Goal: Task Accomplishment & Management: Use online tool/utility

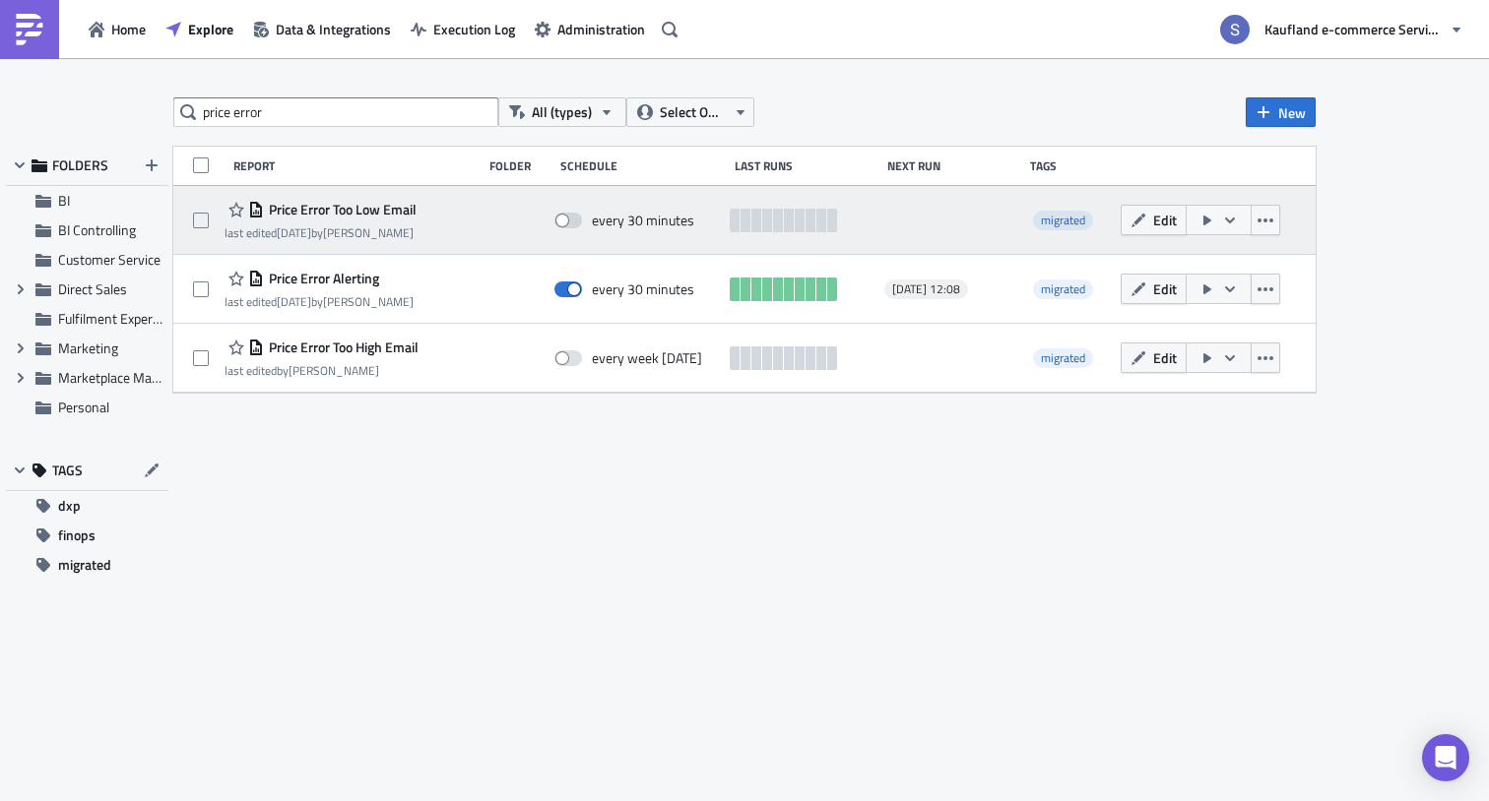
click at [1234, 221] on icon "button" at bounding box center [1230, 221] width 16 height 16
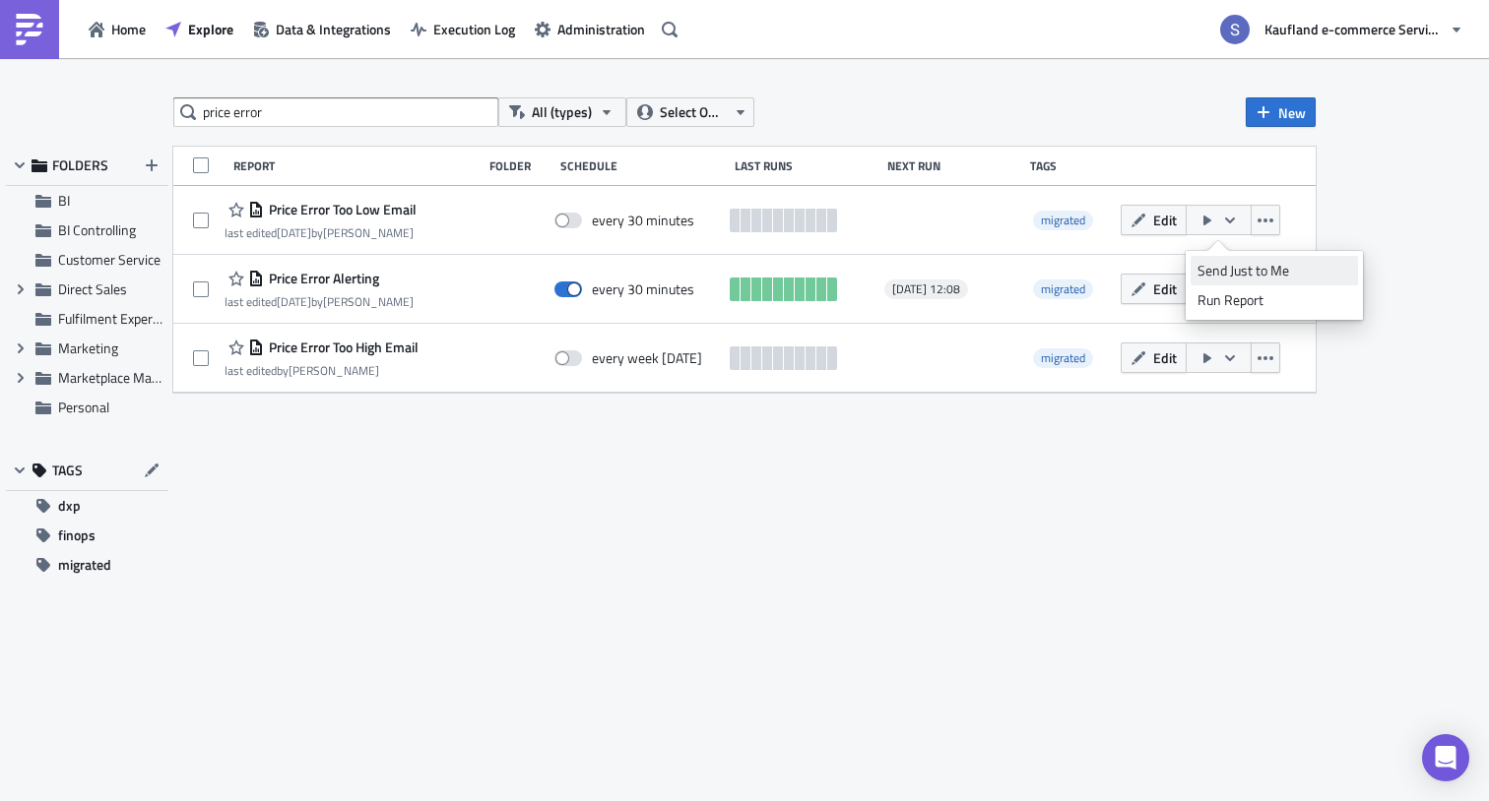
click at [1231, 269] on div "Send Just to Me" at bounding box center [1274, 271] width 154 height 20
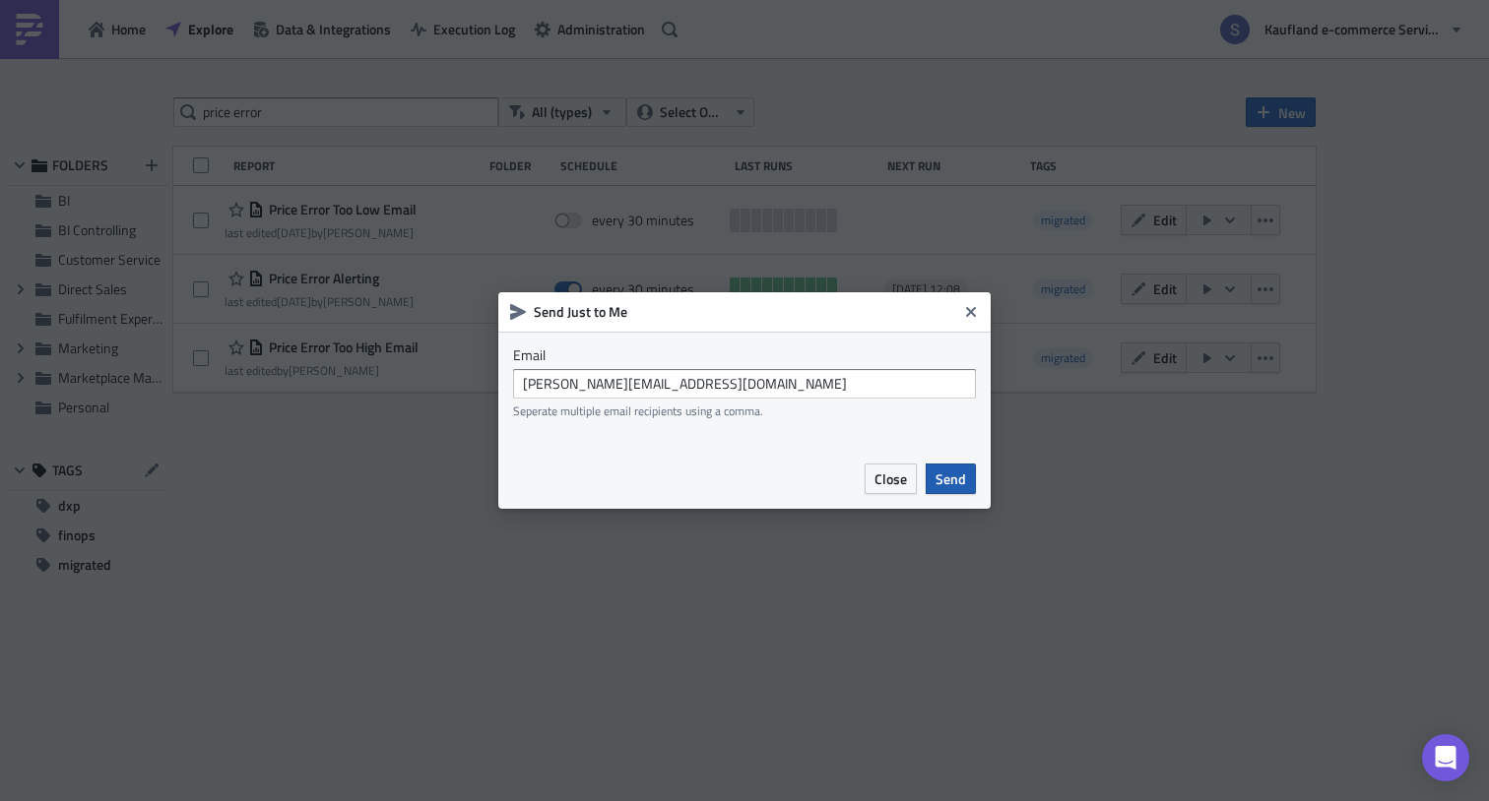
click at [954, 484] on span "Send" at bounding box center [950, 479] width 31 height 21
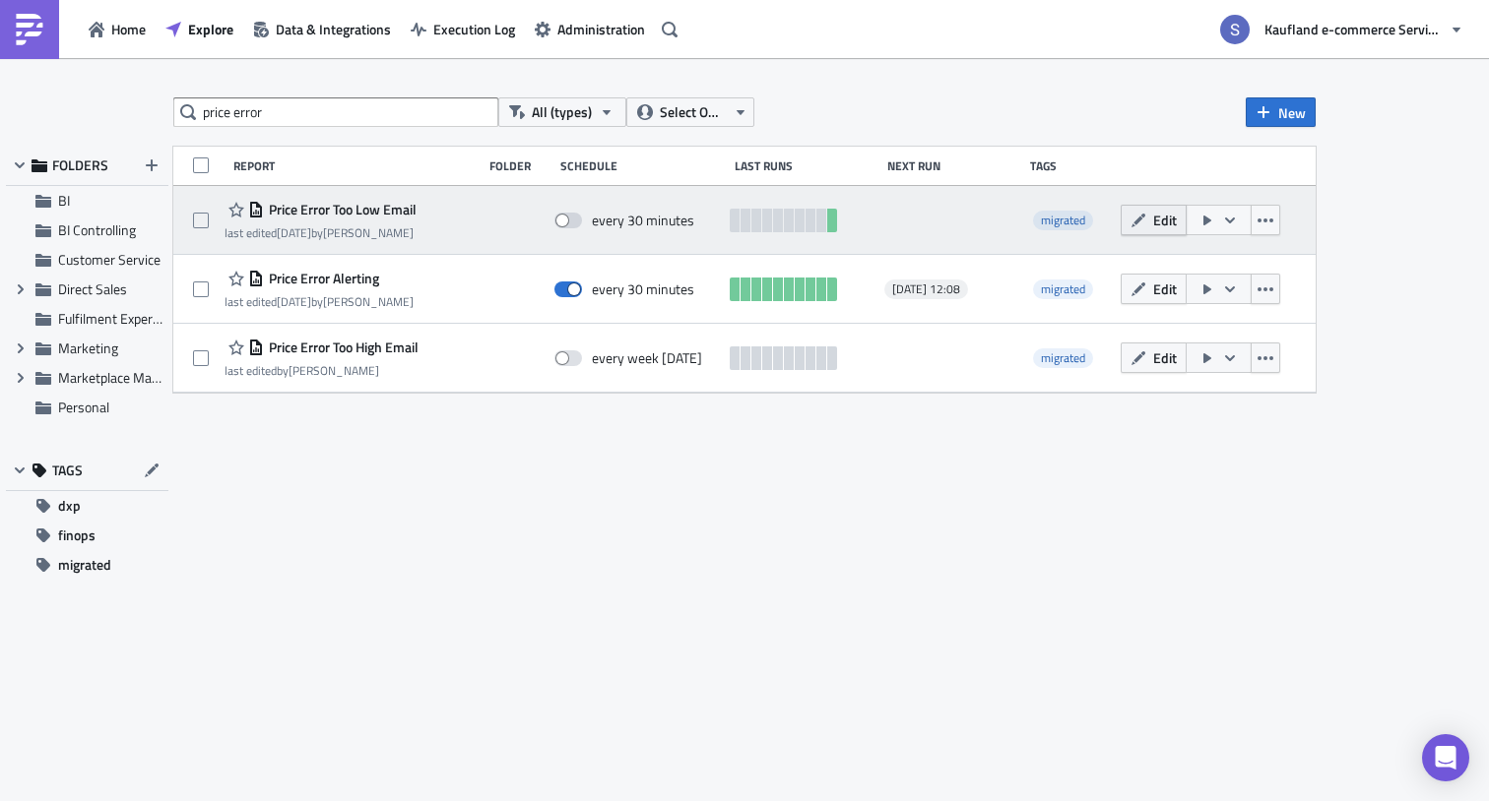
click at [1150, 221] on button "Edit" at bounding box center [1153, 220] width 66 height 31
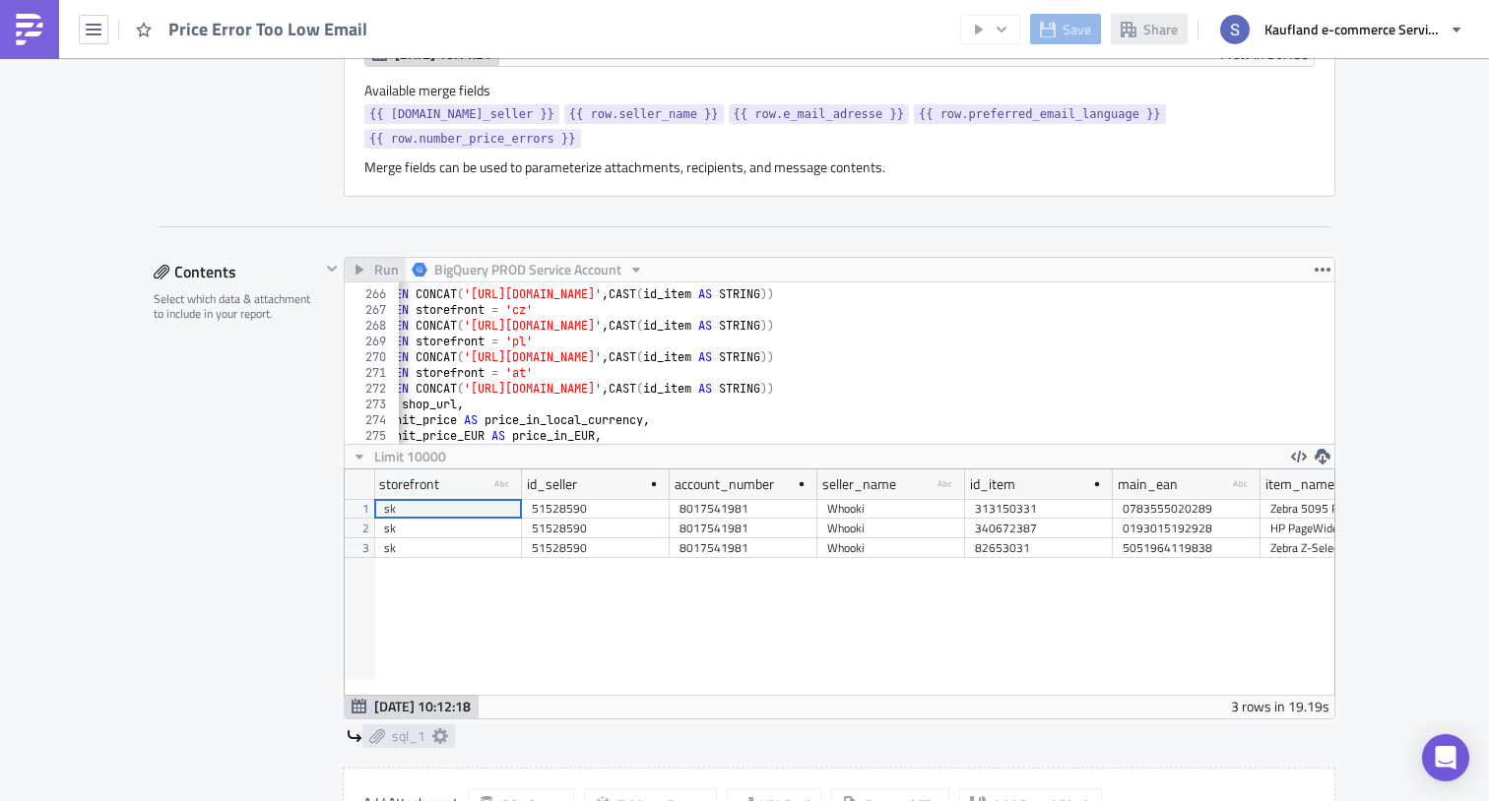
scroll to position [0, 60]
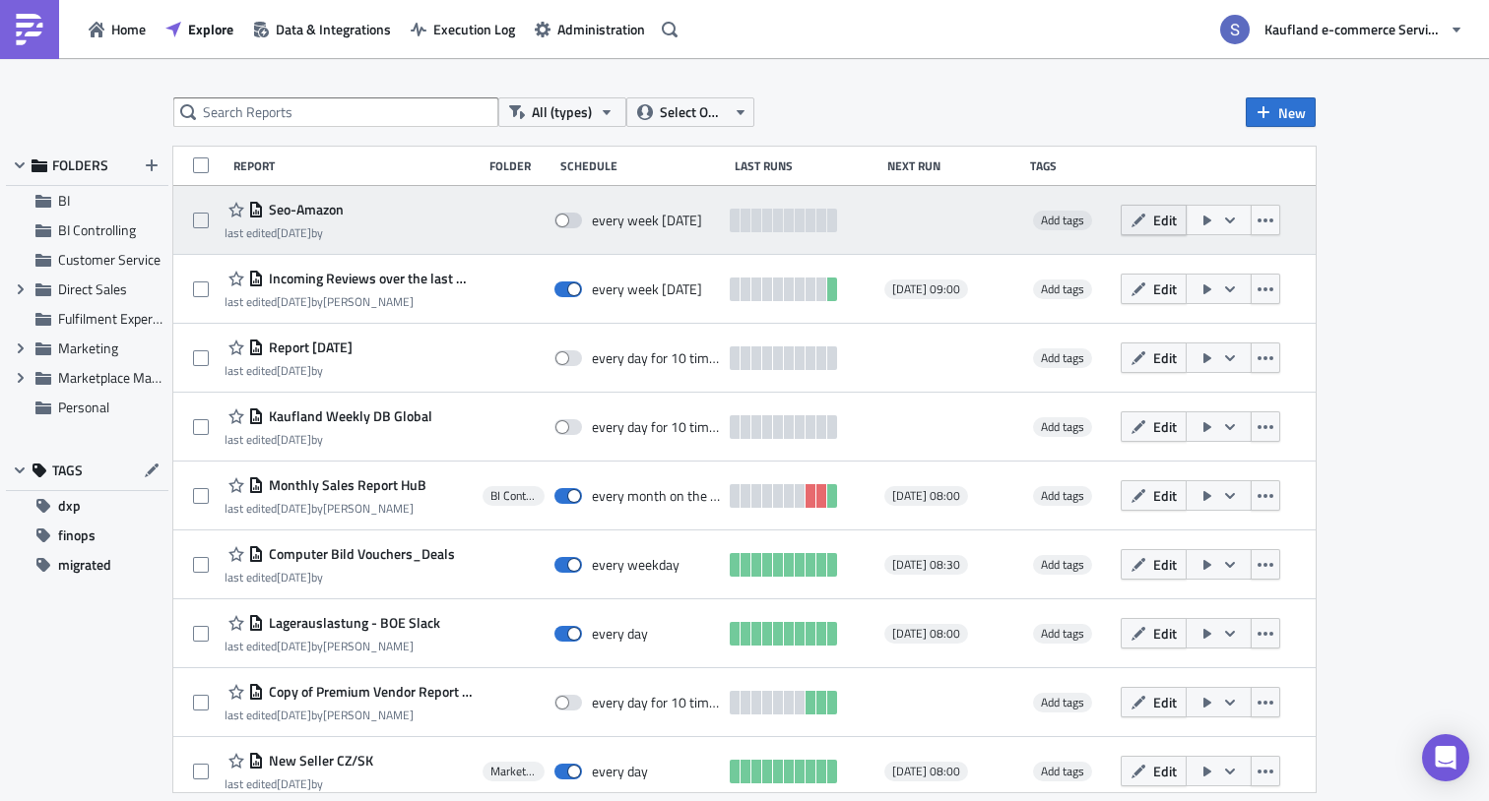
click at [1153, 226] on span "Edit" at bounding box center [1165, 220] width 24 height 21
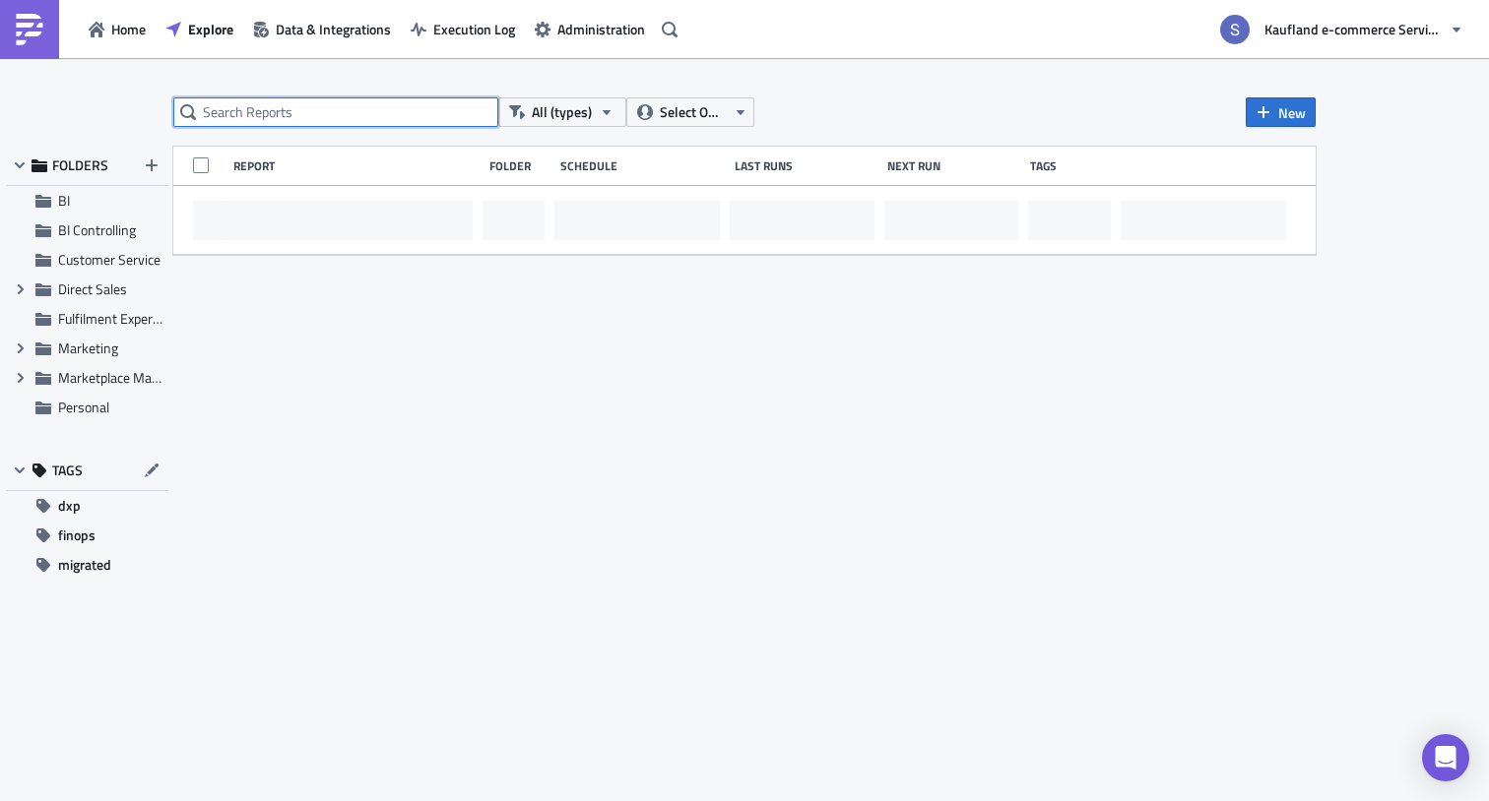
click at [344, 110] on input "text" at bounding box center [335, 112] width 325 height 30
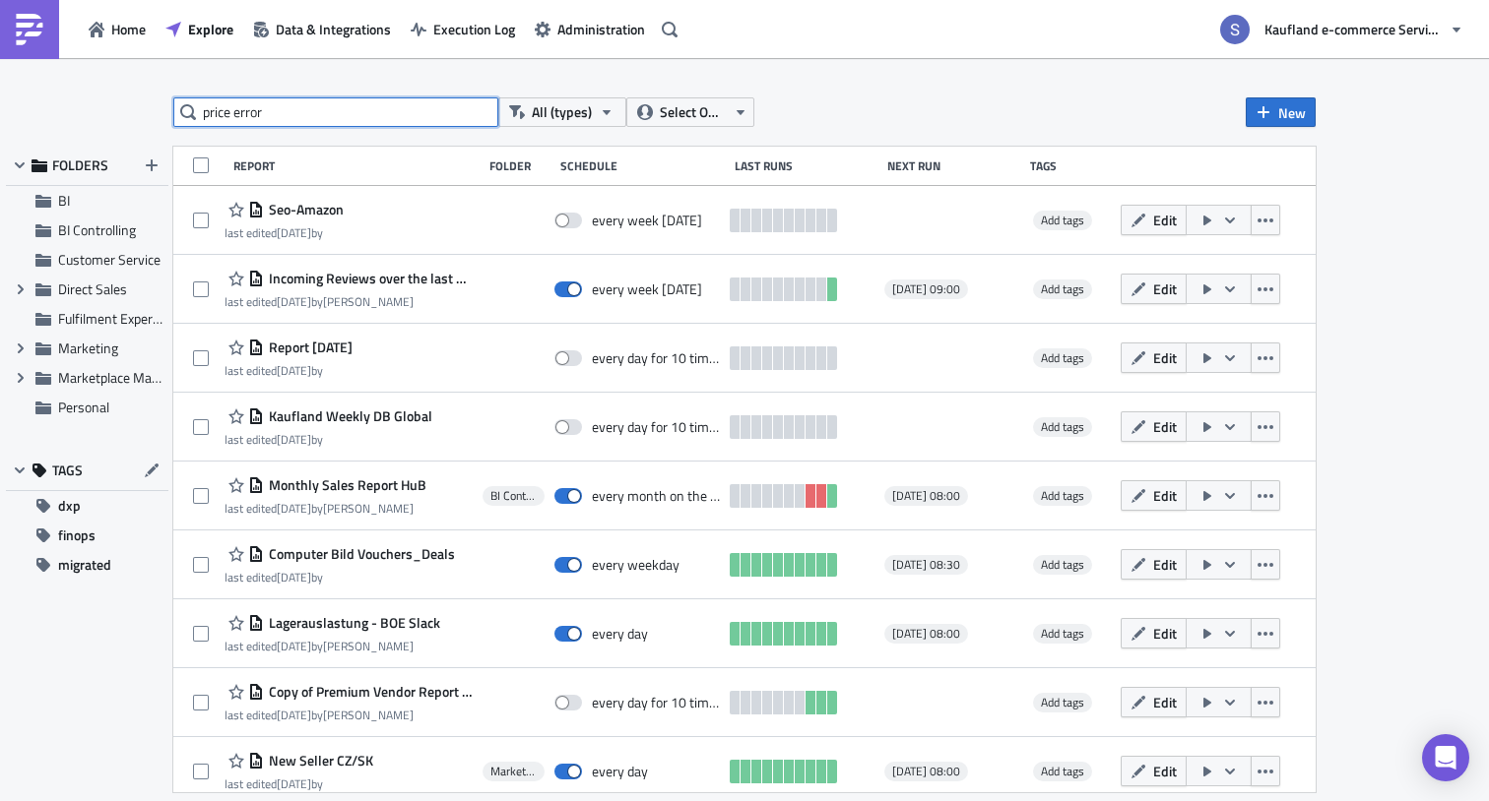
type input "price error"
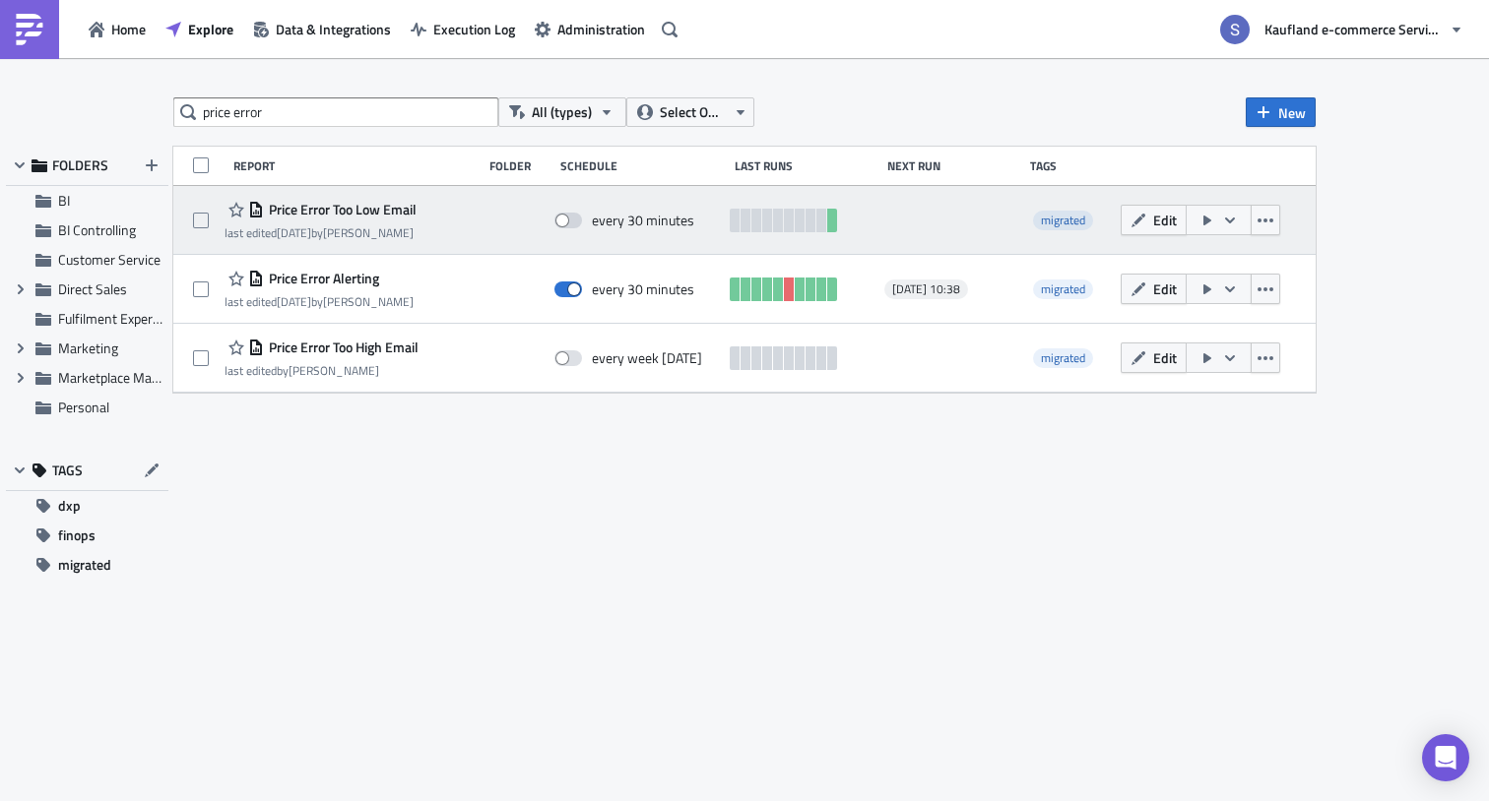
click at [280, 207] on span "Price Error Too Low Email" at bounding box center [340, 210] width 153 height 18
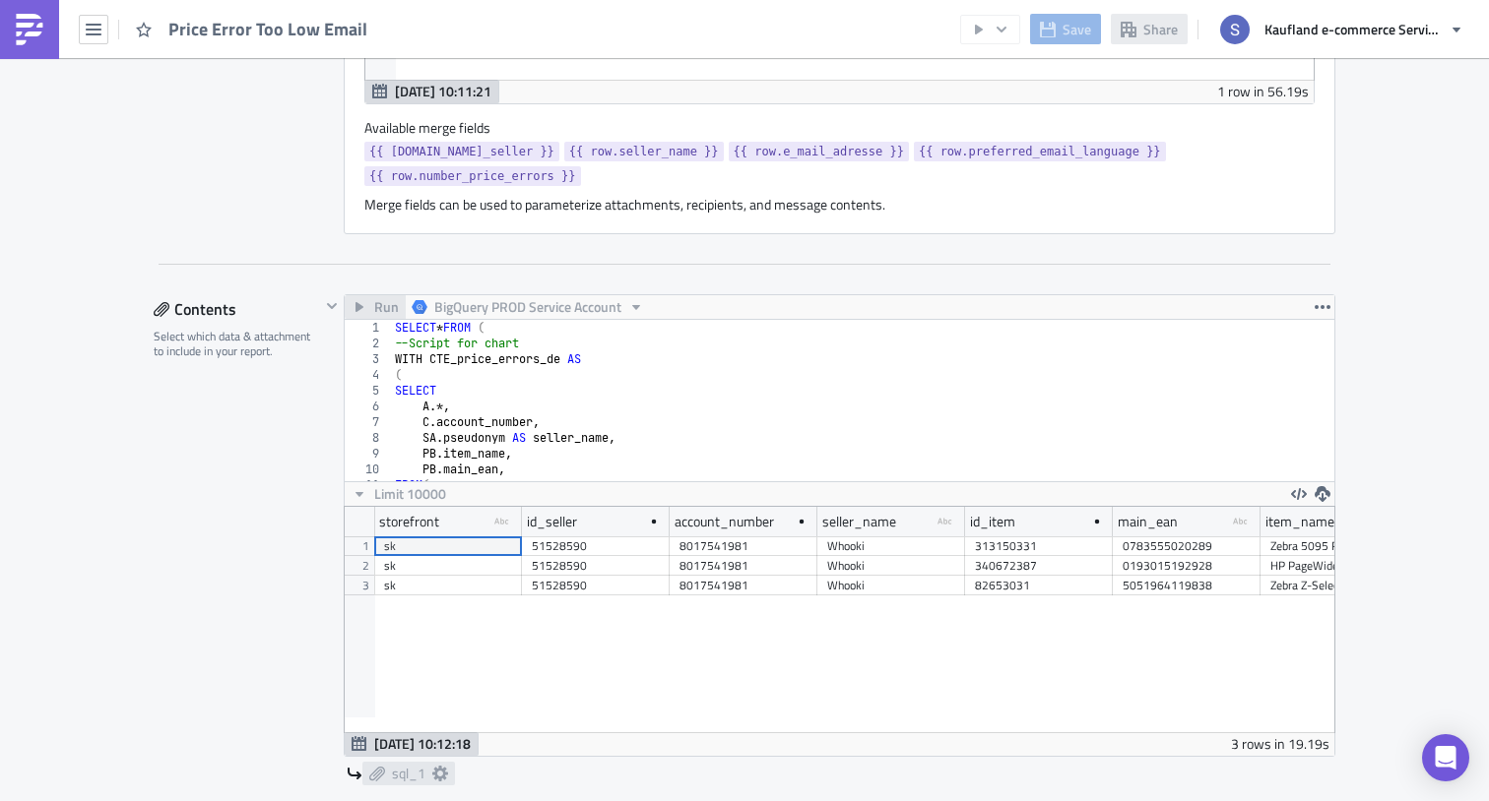
scroll to position [1040, 0]
click at [526, 407] on div "SELECT * FROM ( --Script for chart WITH CTE_price_errors_de AS ( SELECT A .*, C…" at bounding box center [1178, 411] width 1574 height 178
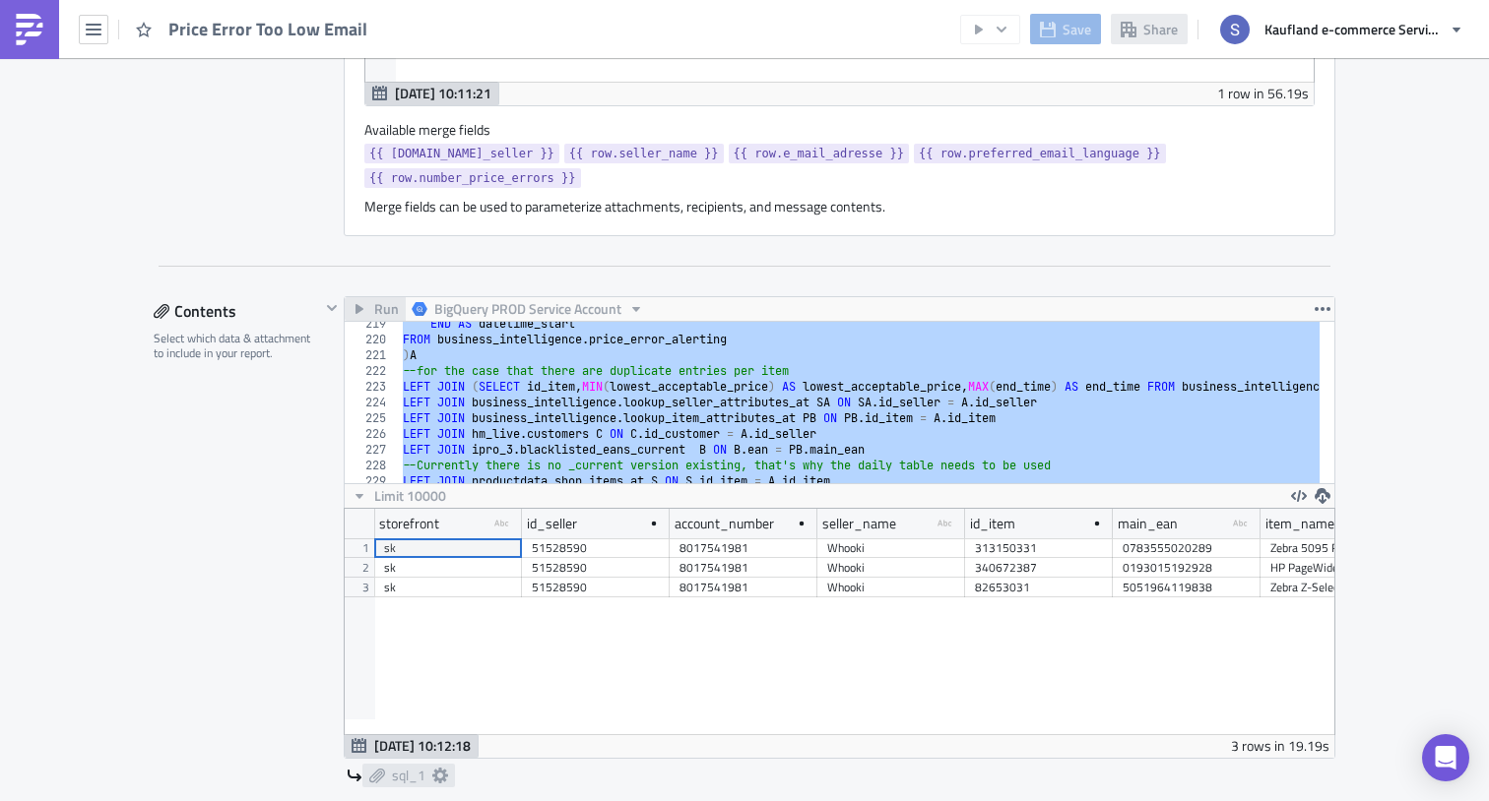
scroll to position [4658, 0]
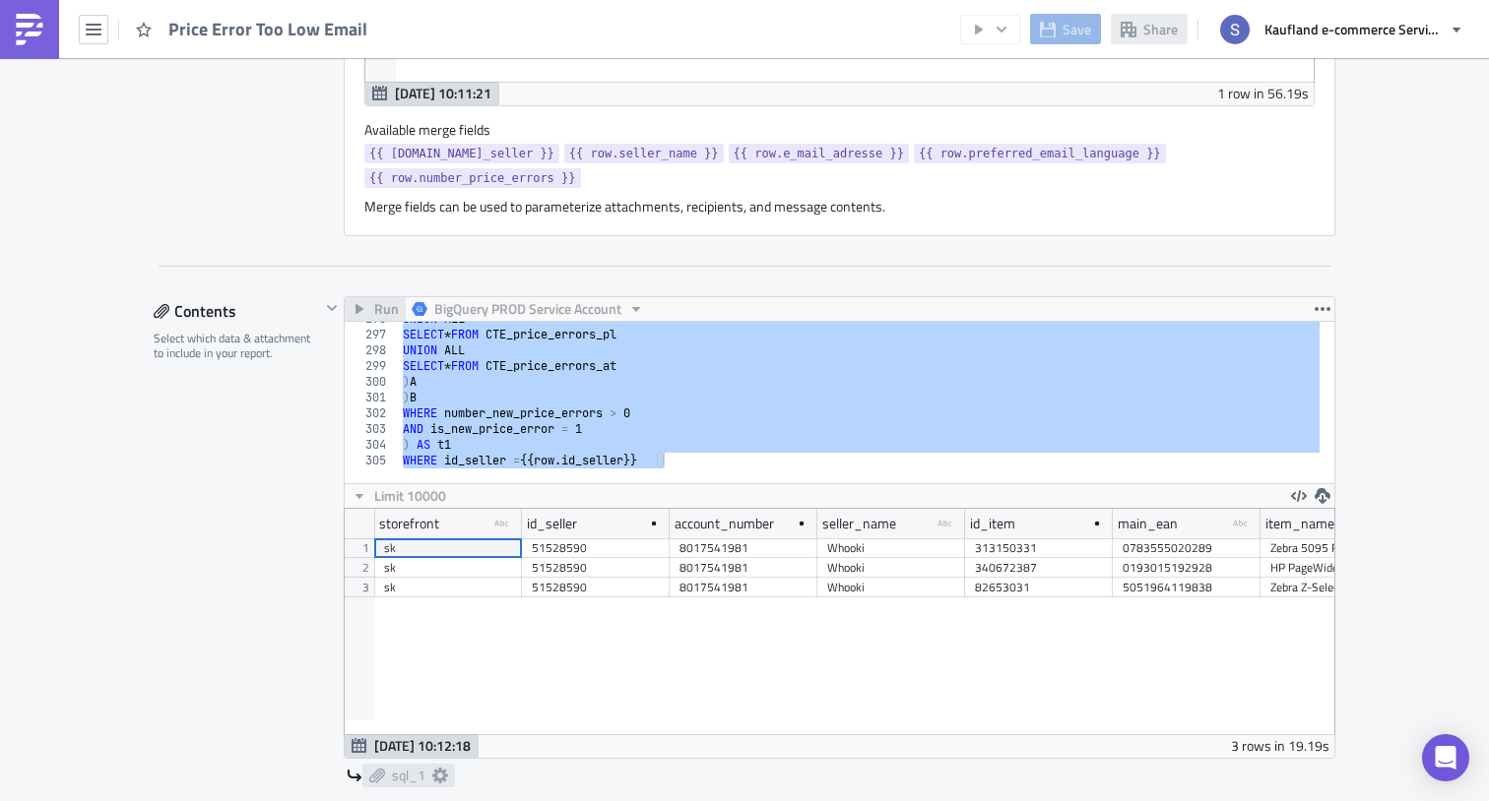
click at [529, 436] on div "UNION ALL SELECT * FROM CTE_price_errors_pl UNION ALL SELECT * FROM CTE_price_e…" at bounding box center [1186, 400] width 1574 height 178
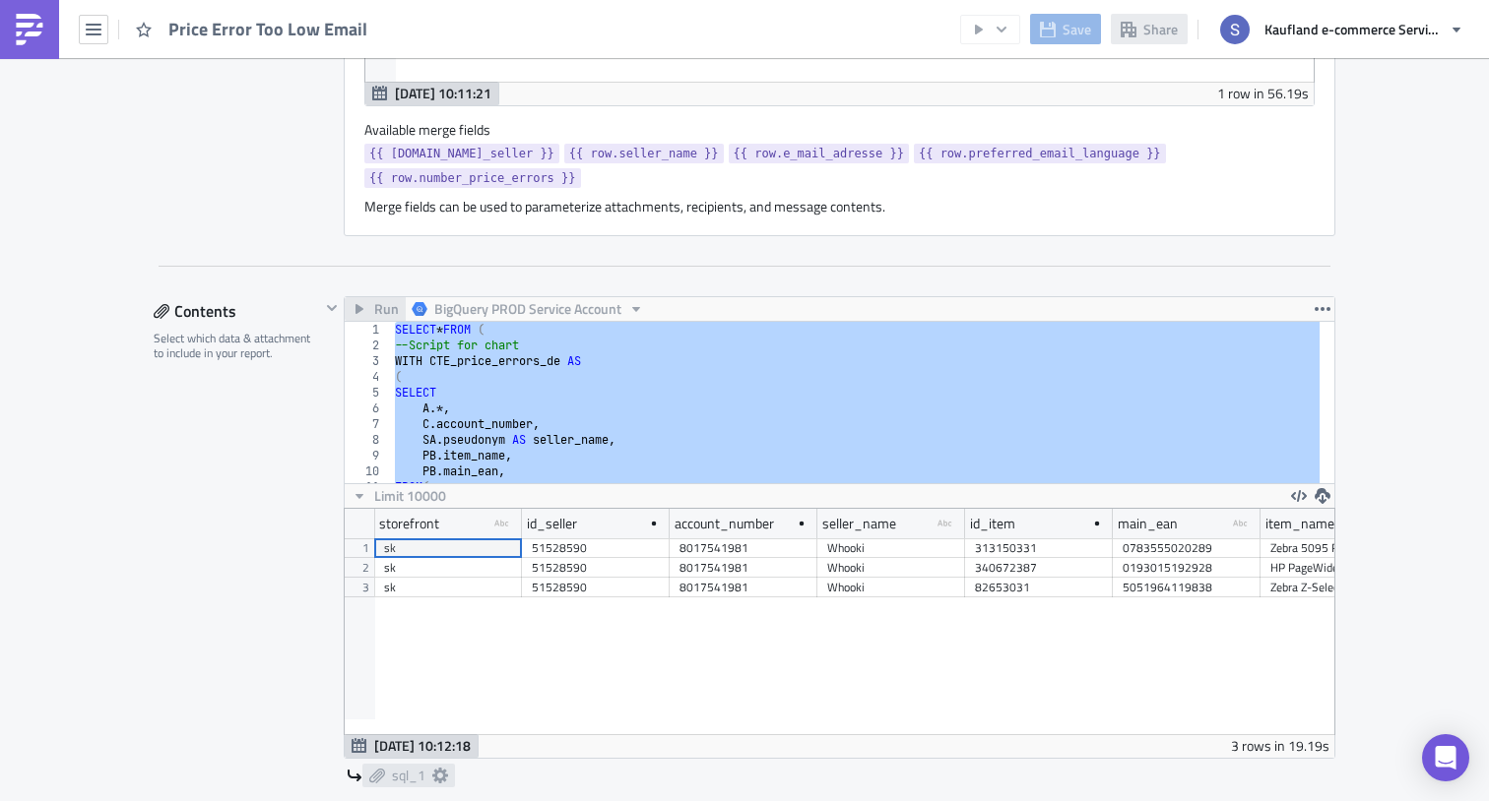
scroll to position [0, 0]
drag, startPoint x: 491, startPoint y: 451, endPoint x: 336, endPoint y: 160, distance: 329.5
click at [336, 160] on div "Settings Configure the basics of your report. Report Nam﻿e Price Error Too Low …" at bounding box center [744, 719] width 1181 height 3102
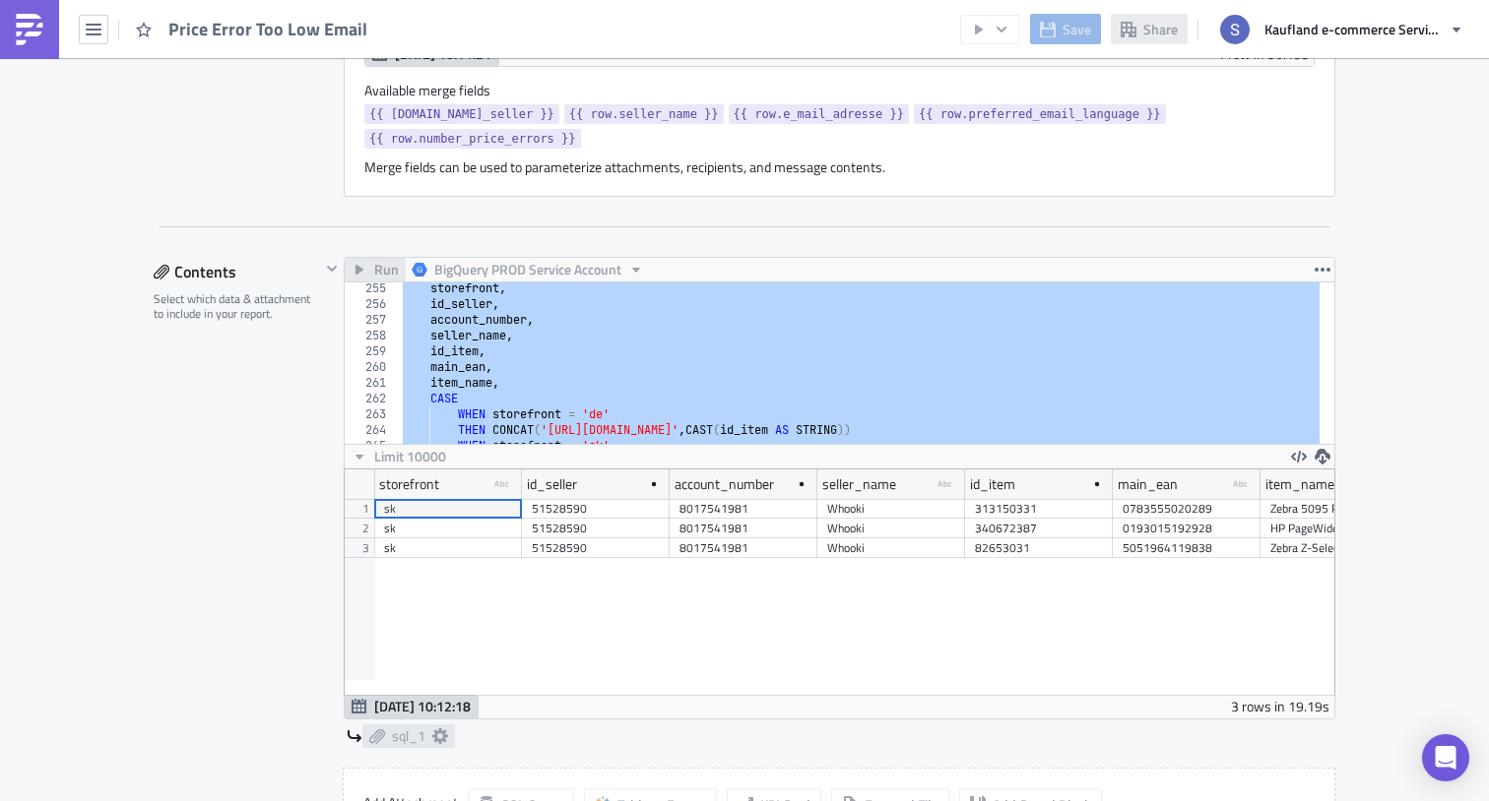
scroll to position [1088, 0]
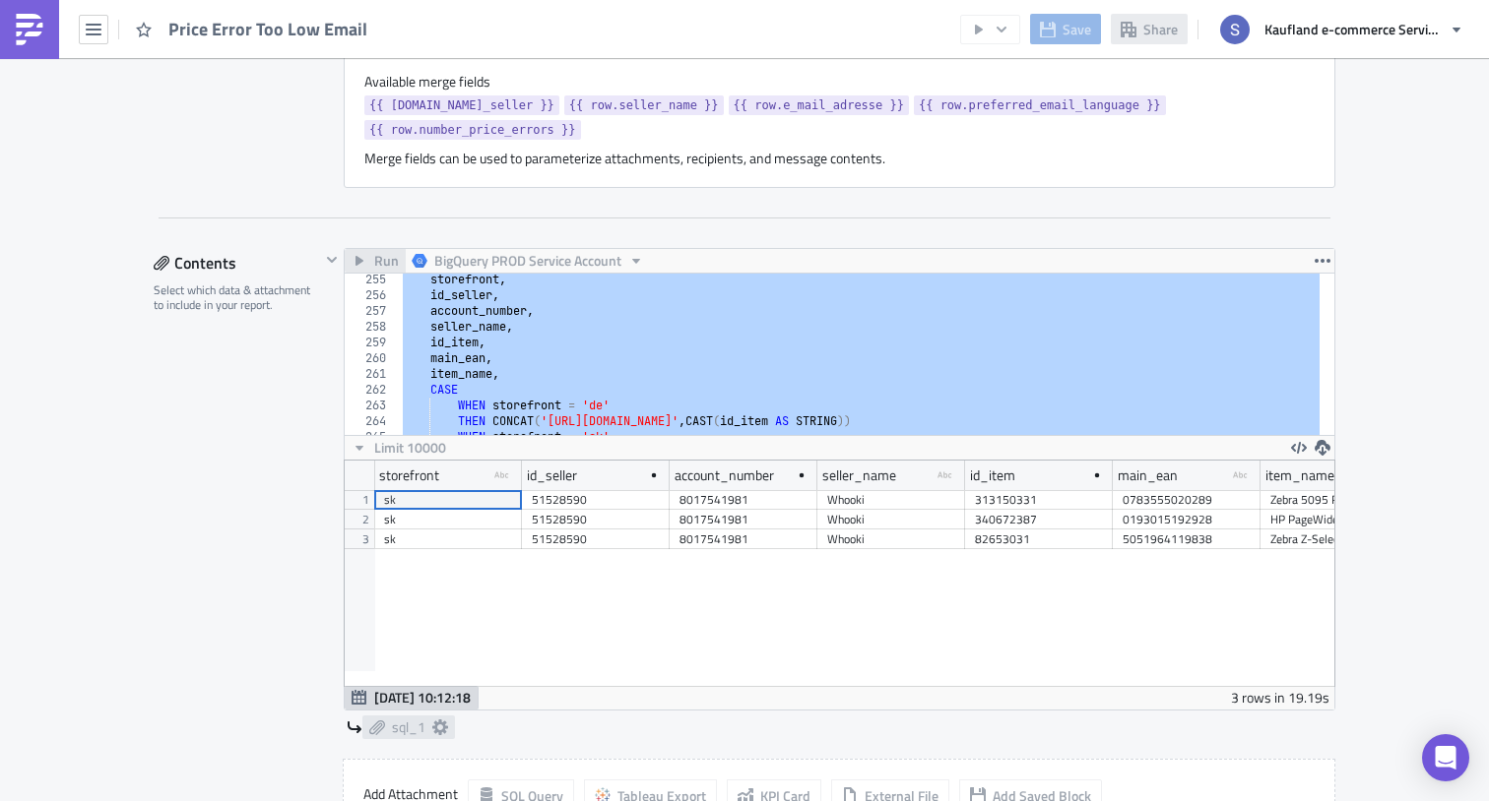
click at [543, 351] on div "storefront , id_seller , account_number , seller_name , id_item , main_ean , it…" at bounding box center [1186, 361] width 1574 height 178
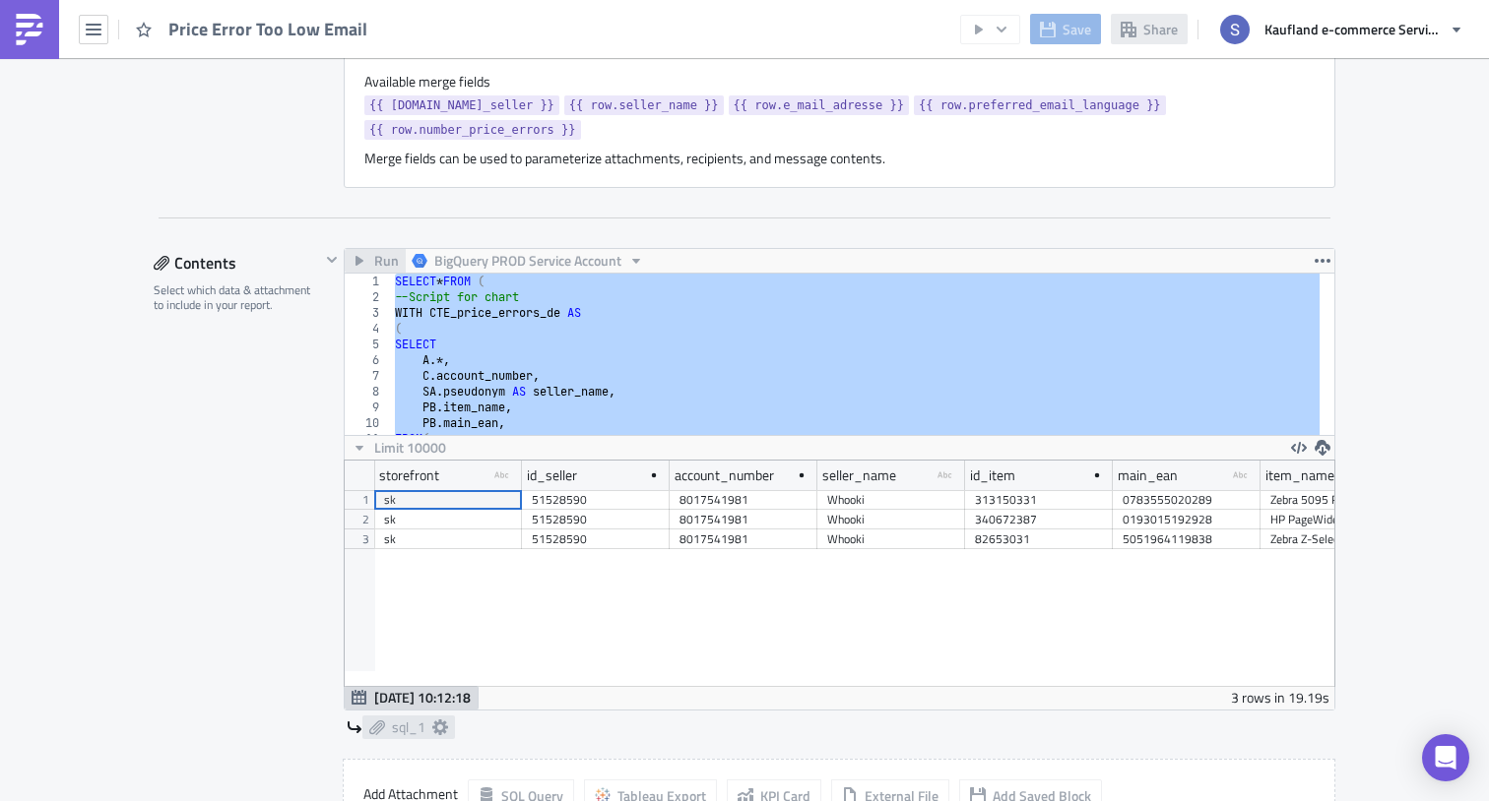
scroll to position [0, 0]
drag, startPoint x: 502, startPoint y: 392, endPoint x: 231, endPoint y: 87, distance: 408.0
click at [231, 87] on div "Settings Configure the basics of your report. Report Nam﻿e Price Error Too Low …" at bounding box center [744, 671] width 1181 height 3102
click at [636, 364] on div "SELECT * FROM ( --Script for chart WITH CTE_price_errors_de AS ( SELECT A .*, C…" at bounding box center [1178, 363] width 1574 height 178
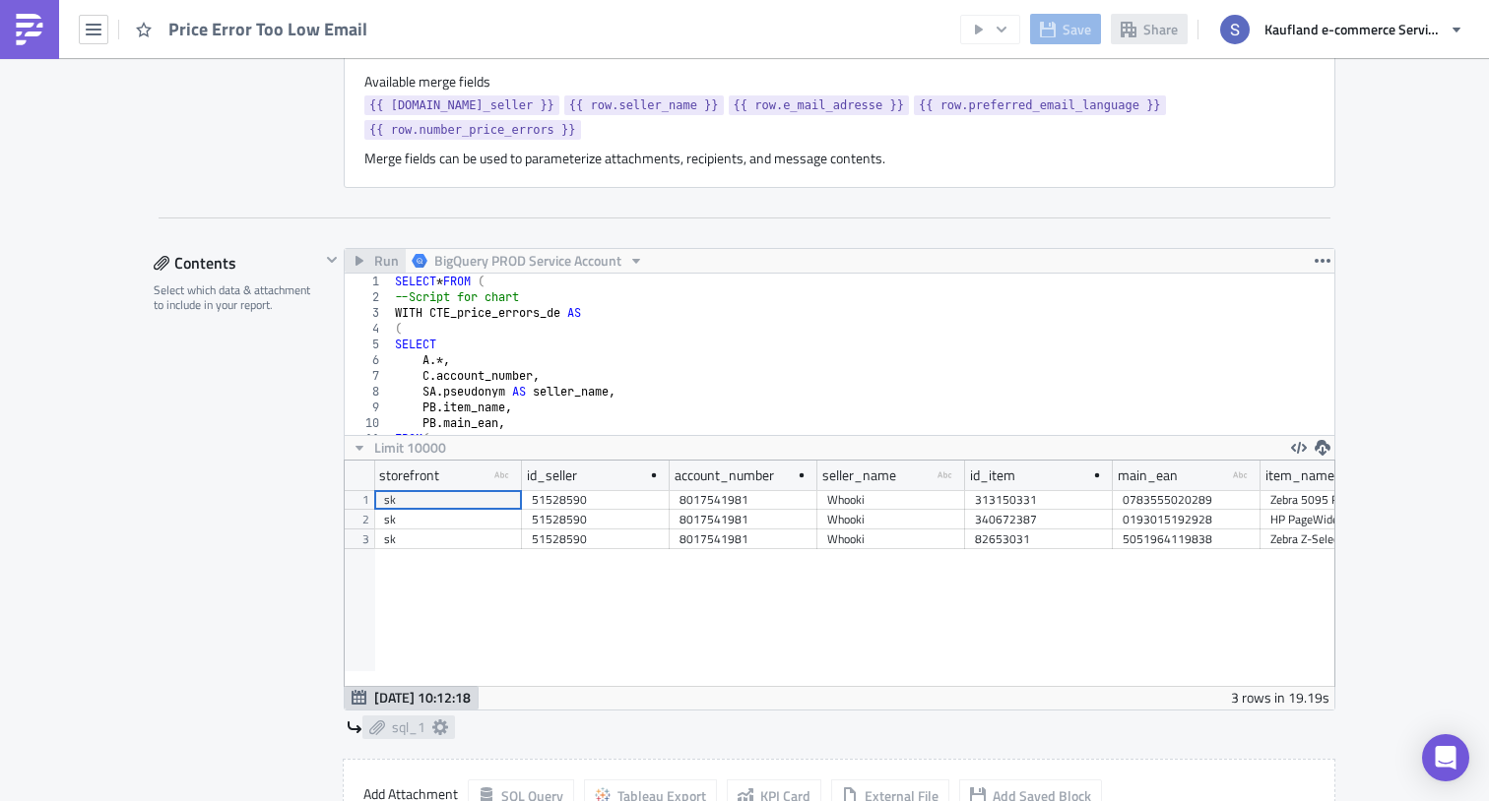
click at [603, 358] on div "SELECT * FROM ( --Script for chart WITH CTE_price_errors_de AS ( SELECT A .*, C…" at bounding box center [1178, 363] width 1574 height 178
click at [580, 381] on div "SELECT * FROM ( --Script for chart WITH CTE_price_errors_de AS ( SELECT A .*, C…" at bounding box center [1178, 363] width 1574 height 178
type textarea "C.account_number,"
click at [572, 377] on div "SELECT * FROM ( --Script for chart WITH CTE_price_errors_de AS ( SELECT A .*, C…" at bounding box center [1178, 363] width 1574 height 178
click at [1314, 260] on icon "button" at bounding box center [1322, 261] width 16 height 16
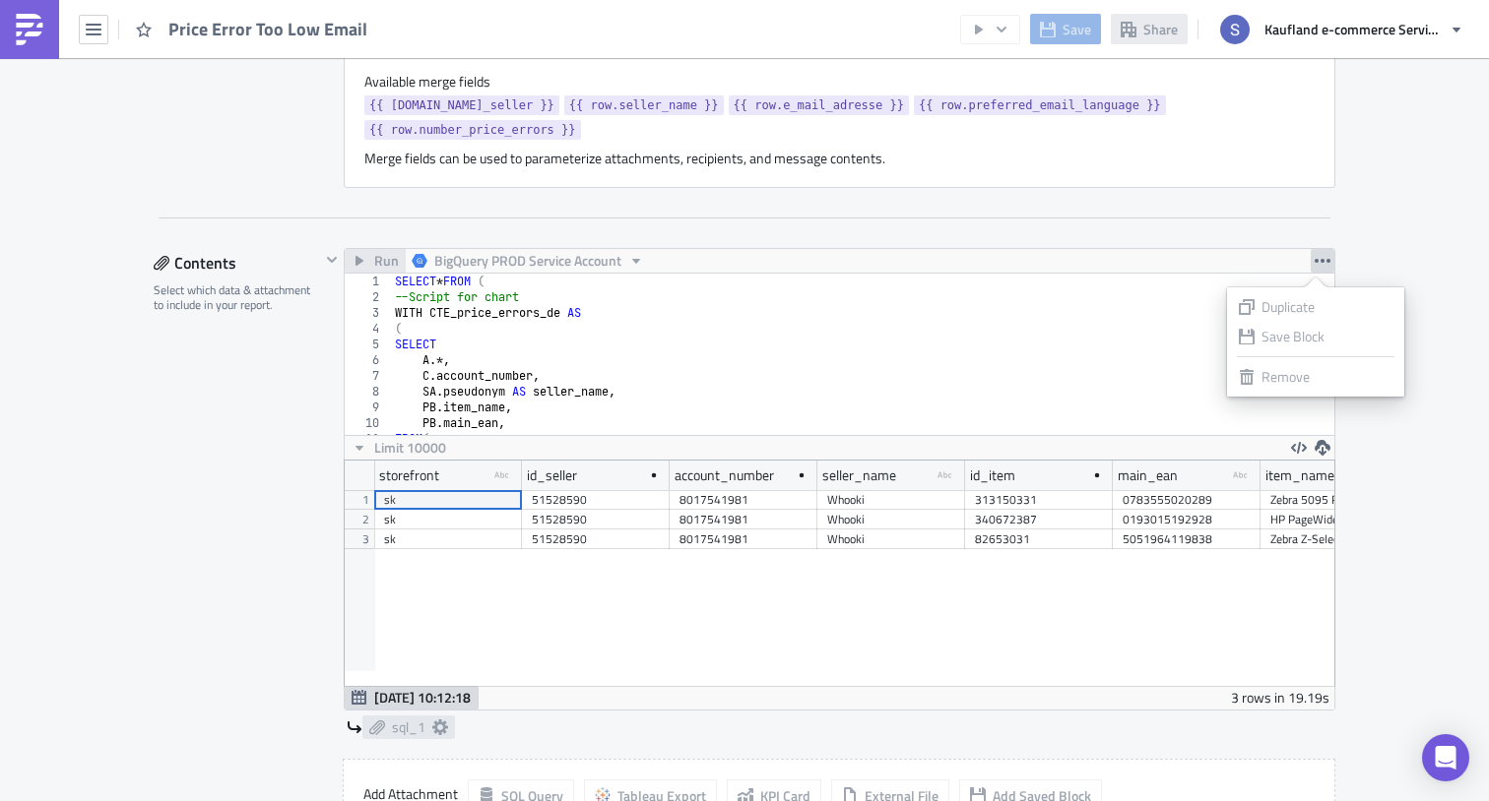
click at [1314, 259] on icon "button" at bounding box center [1322, 261] width 16 height 16
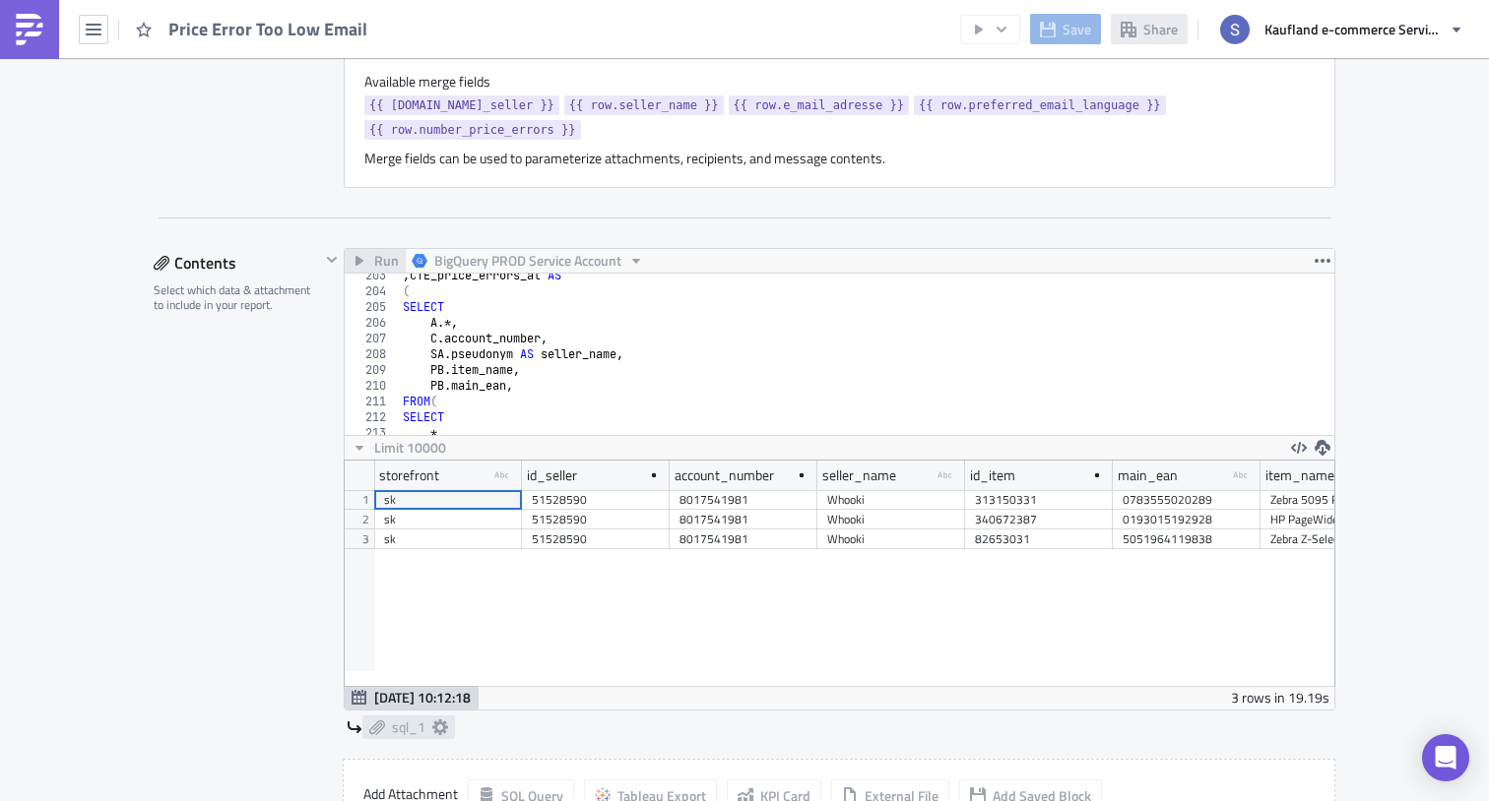
scroll to position [4658, 0]
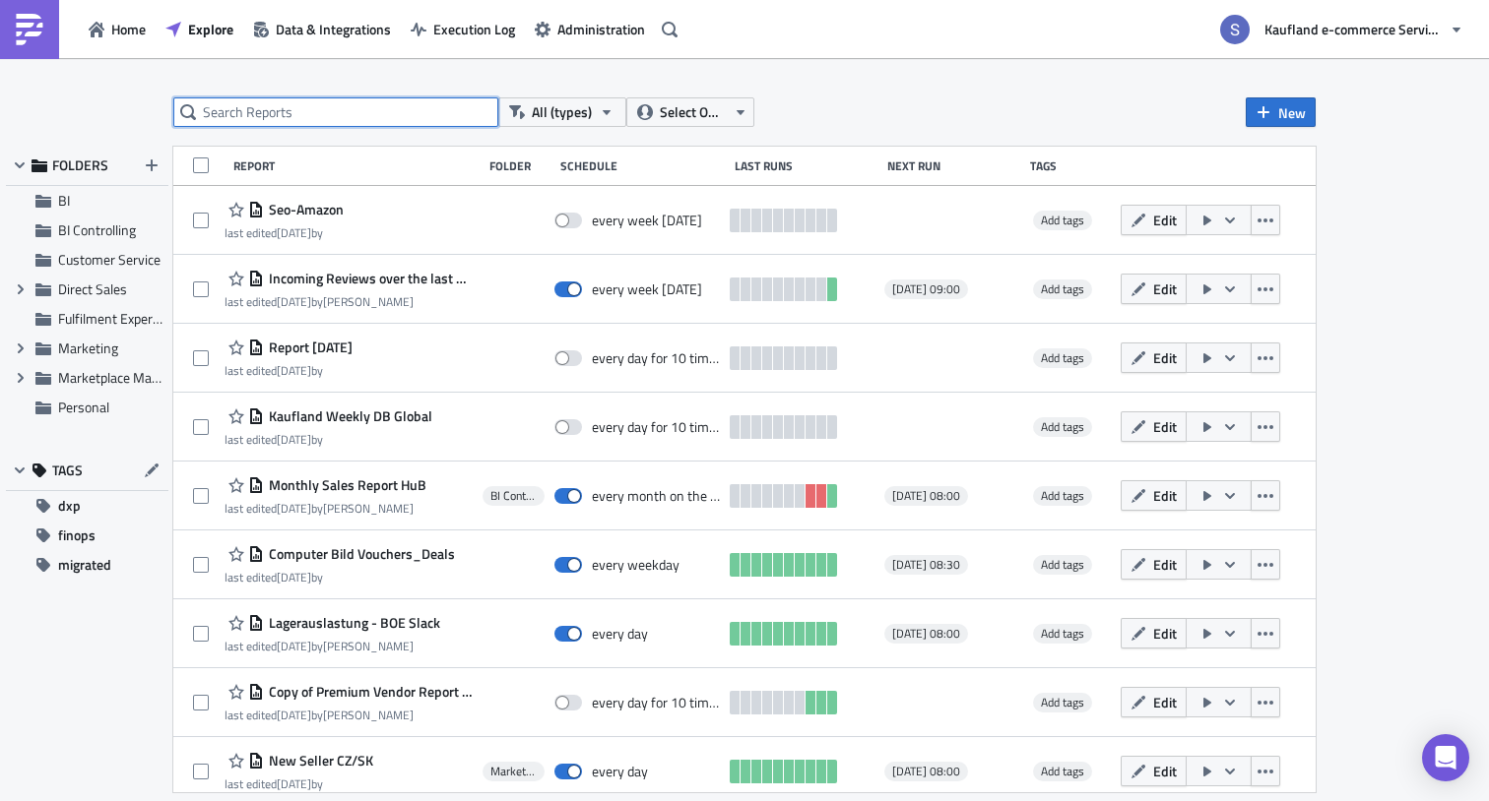
click at [343, 105] on input "text" at bounding box center [335, 112] width 325 height 30
type input "price"
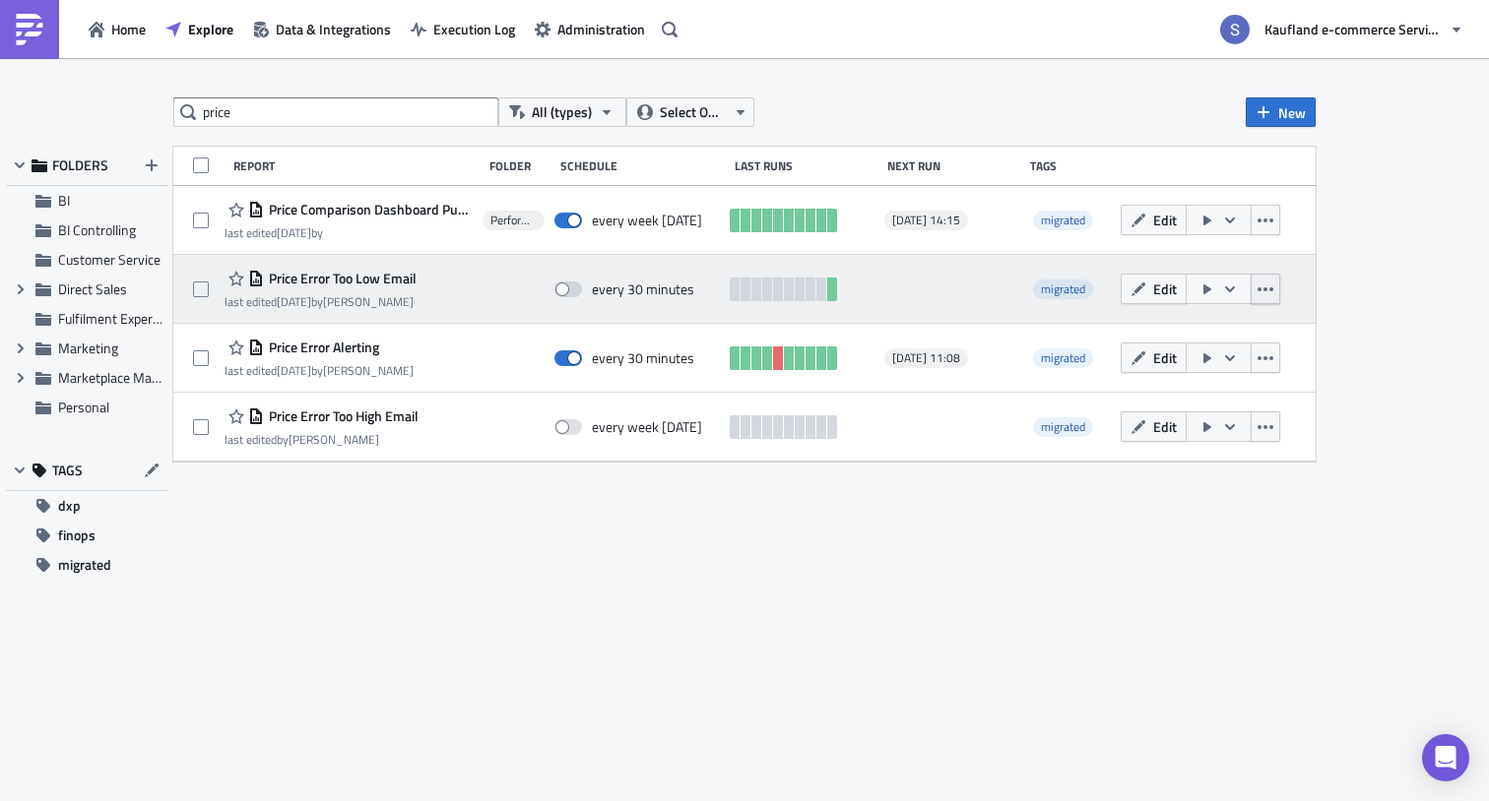
click at [1259, 281] on button "button" at bounding box center [1265, 289] width 30 height 31
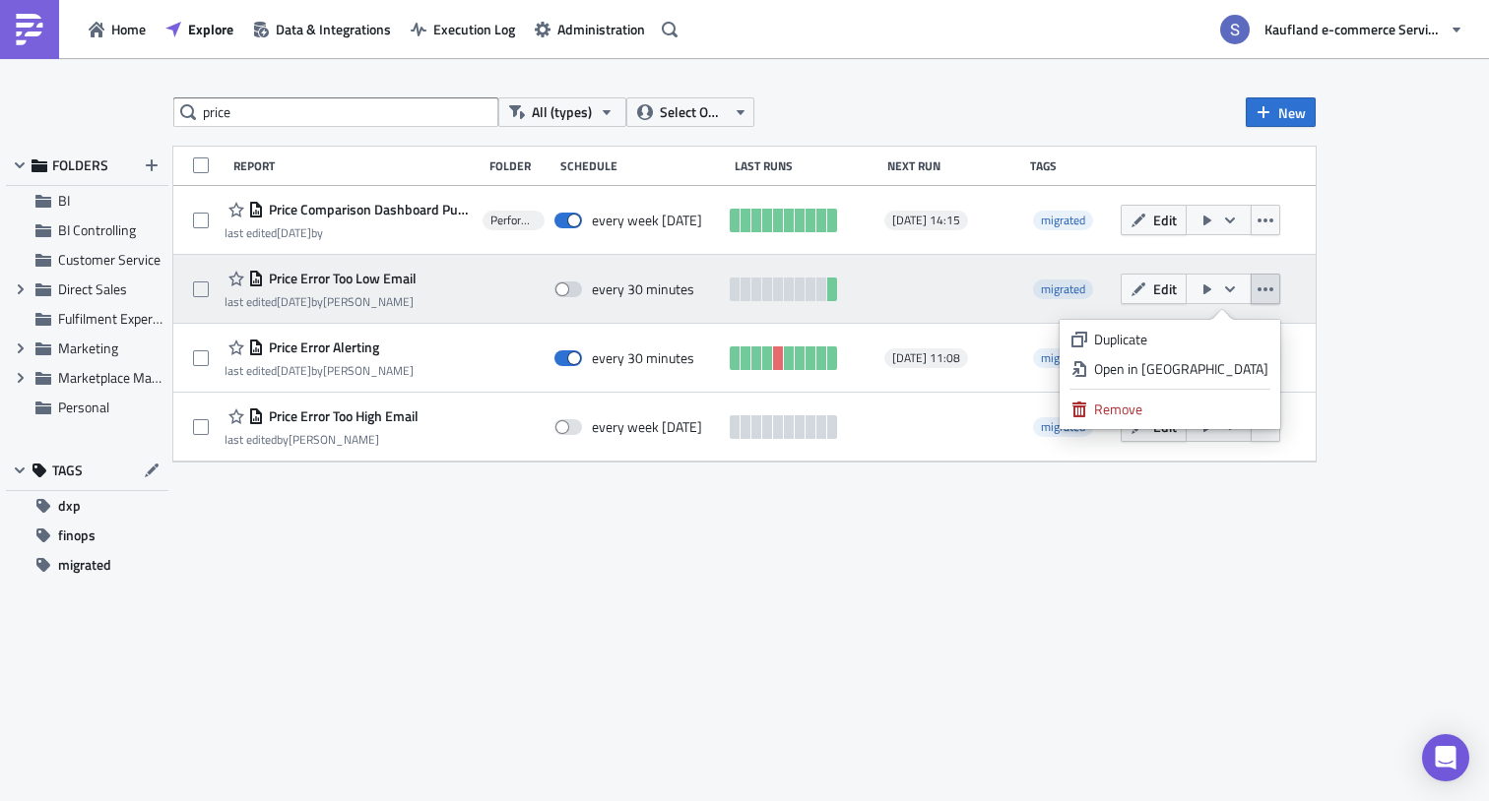
click at [1259, 282] on icon "button" at bounding box center [1265, 290] width 16 height 16
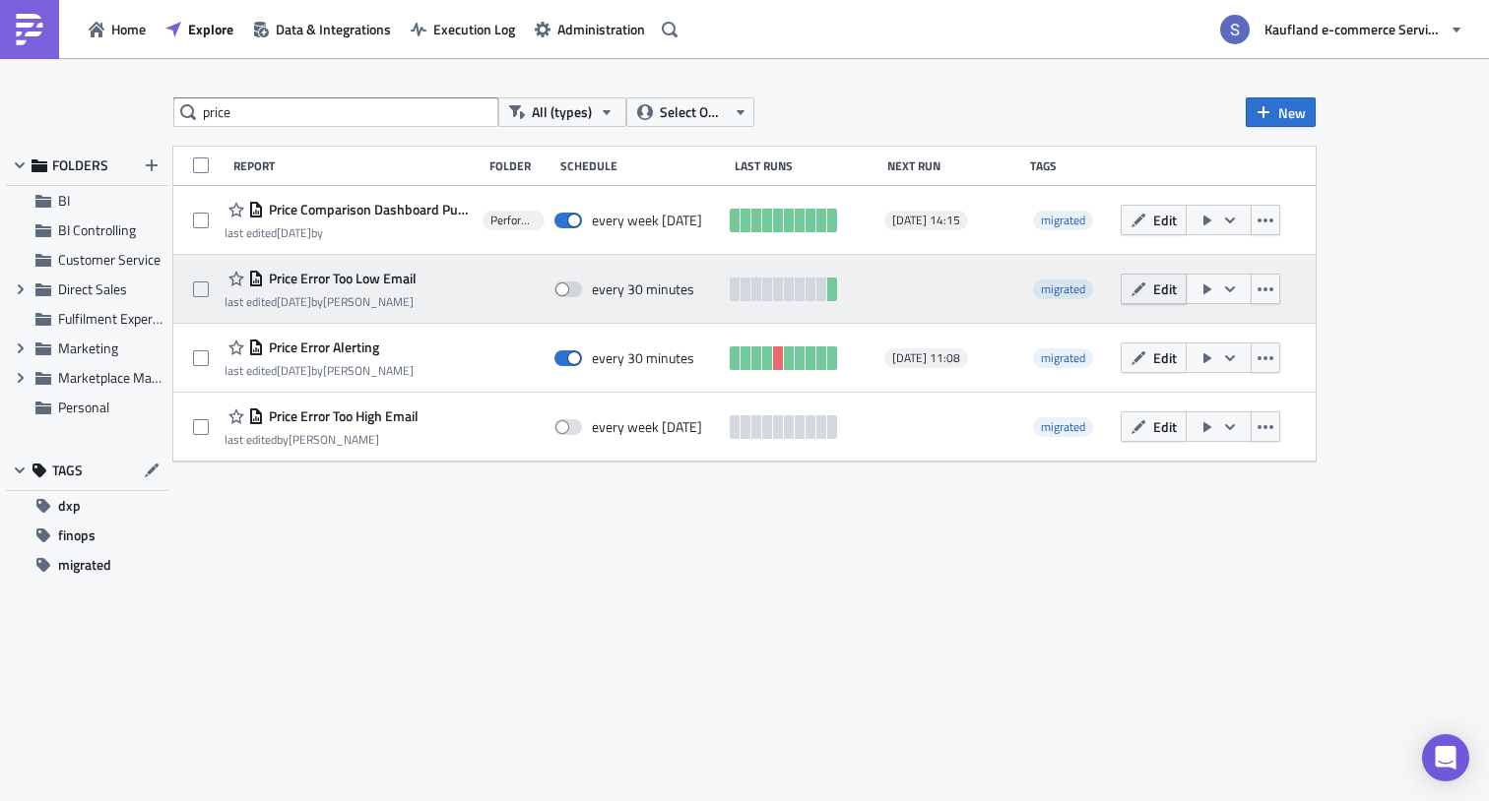
click at [1159, 286] on span "Edit" at bounding box center [1165, 289] width 24 height 21
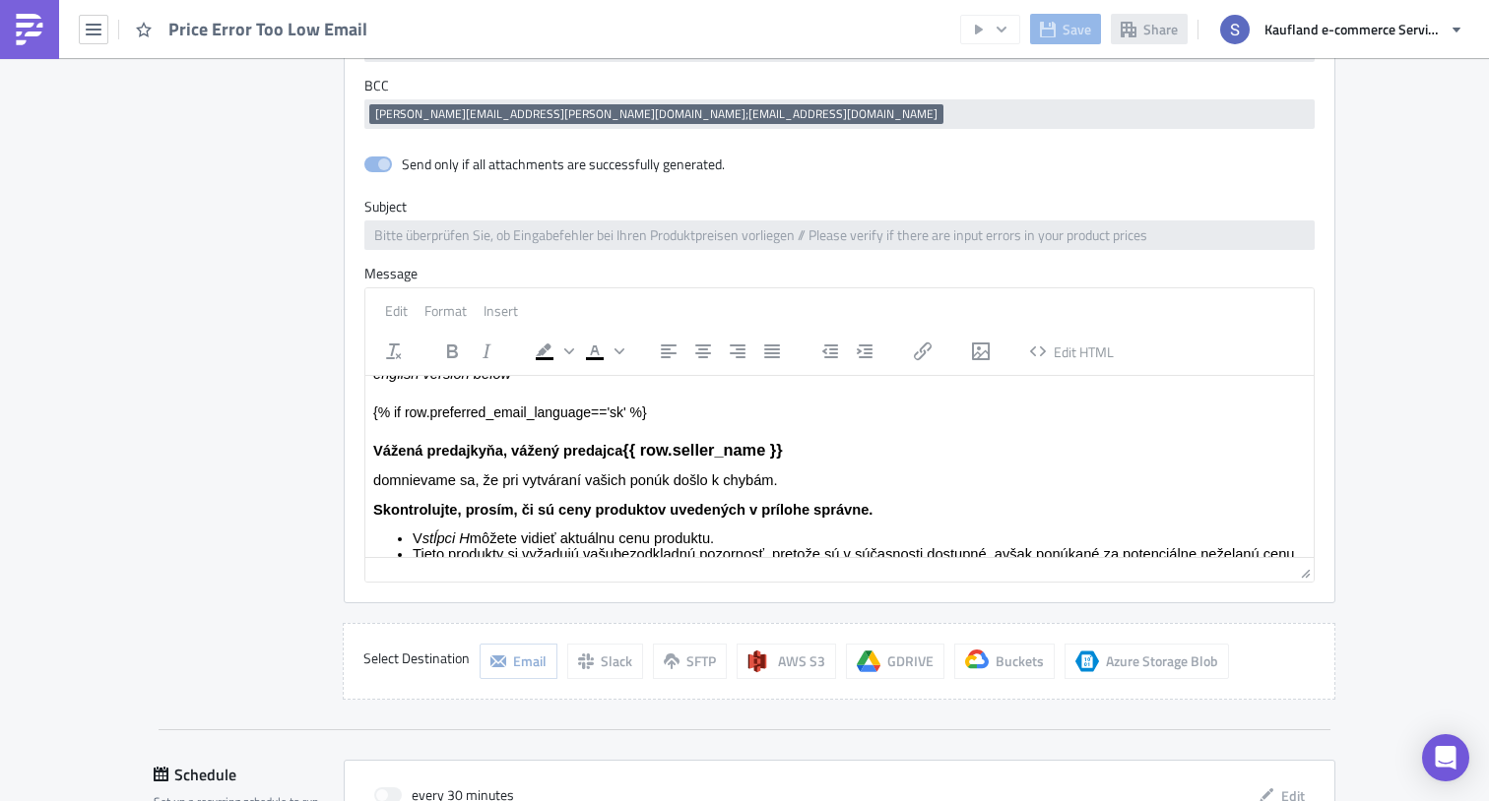
scroll to position [2323, 0]
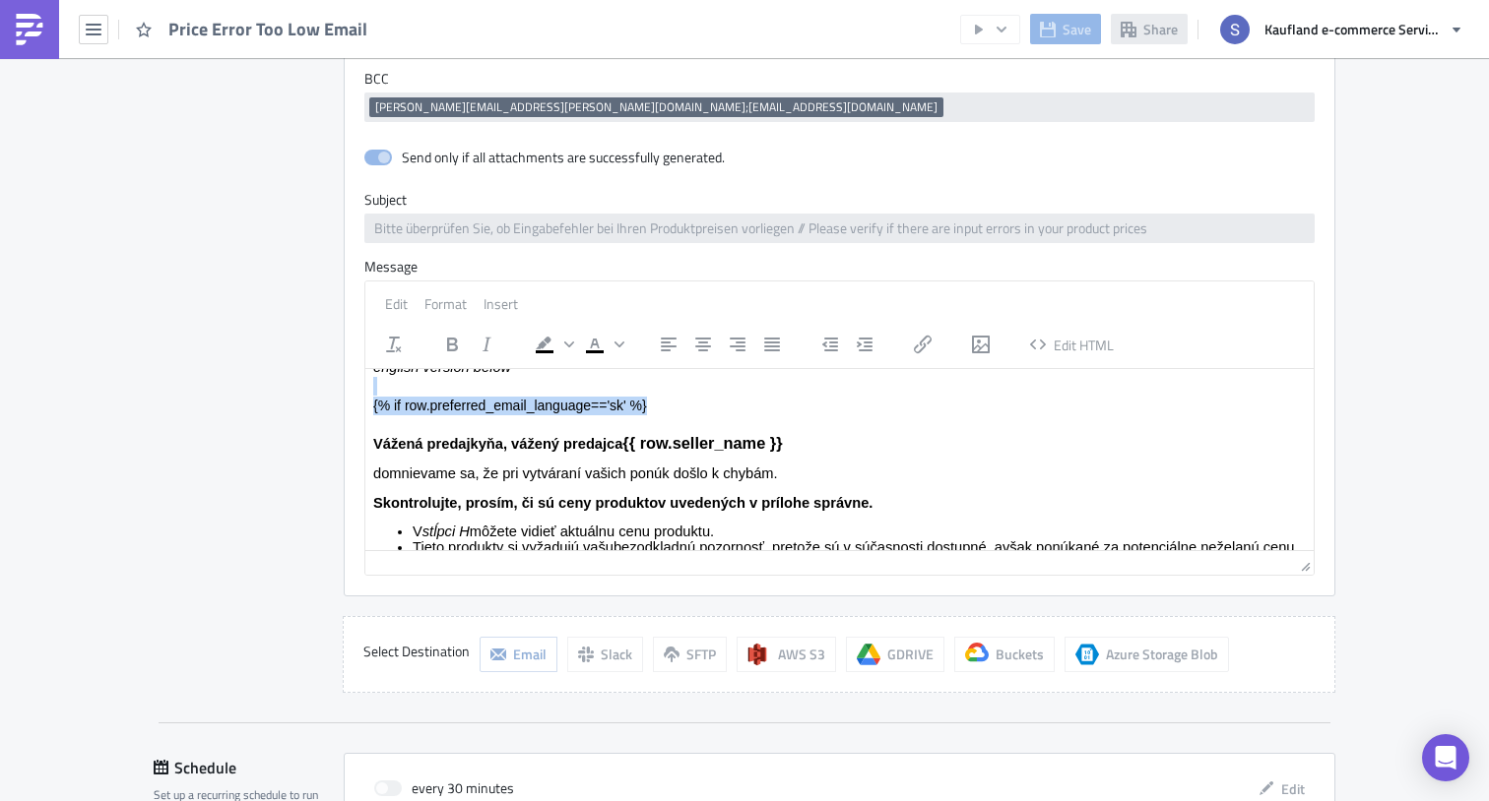
drag, startPoint x: 660, startPoint y: 399, endPoint x: 703, endPoint y: 763, distance: 366.8
click at [345, 395] on div "Send only if all attachments are successfully generated. Subject Bitte überprüf…" at bounding box center [839, 369] width 989 height 454
click at [491, 415] on h3 "Rich Text Area. Press ALT-0 for help." at bounding box center [839, 423] width 932 height 19
drag, startPoint x: 655, startPoint y: 412, endPoint x: 364, endPoint y: 411, distance: 290.4
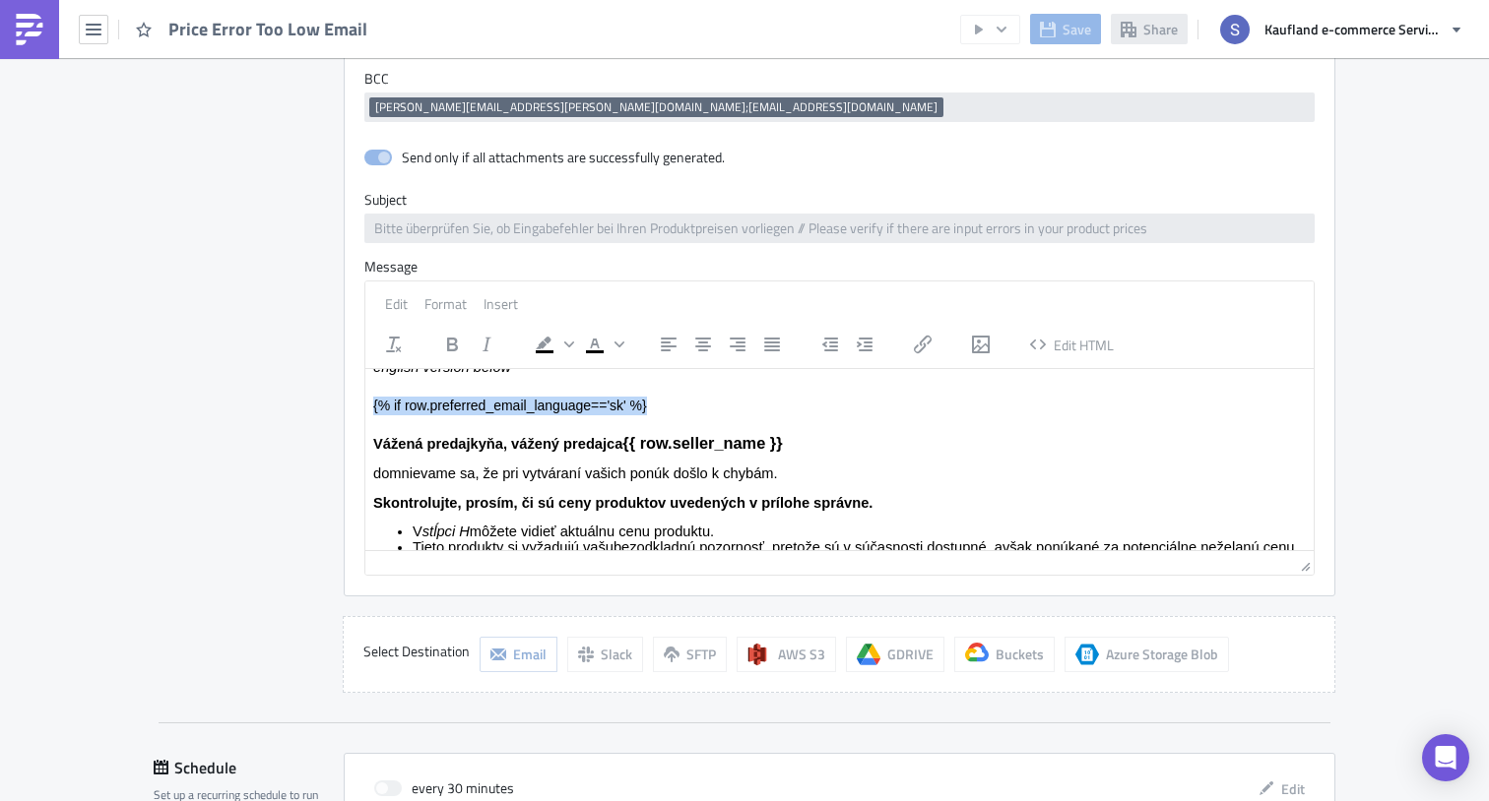
copy p "{% if row.preferred_email_language=='sk' %}"
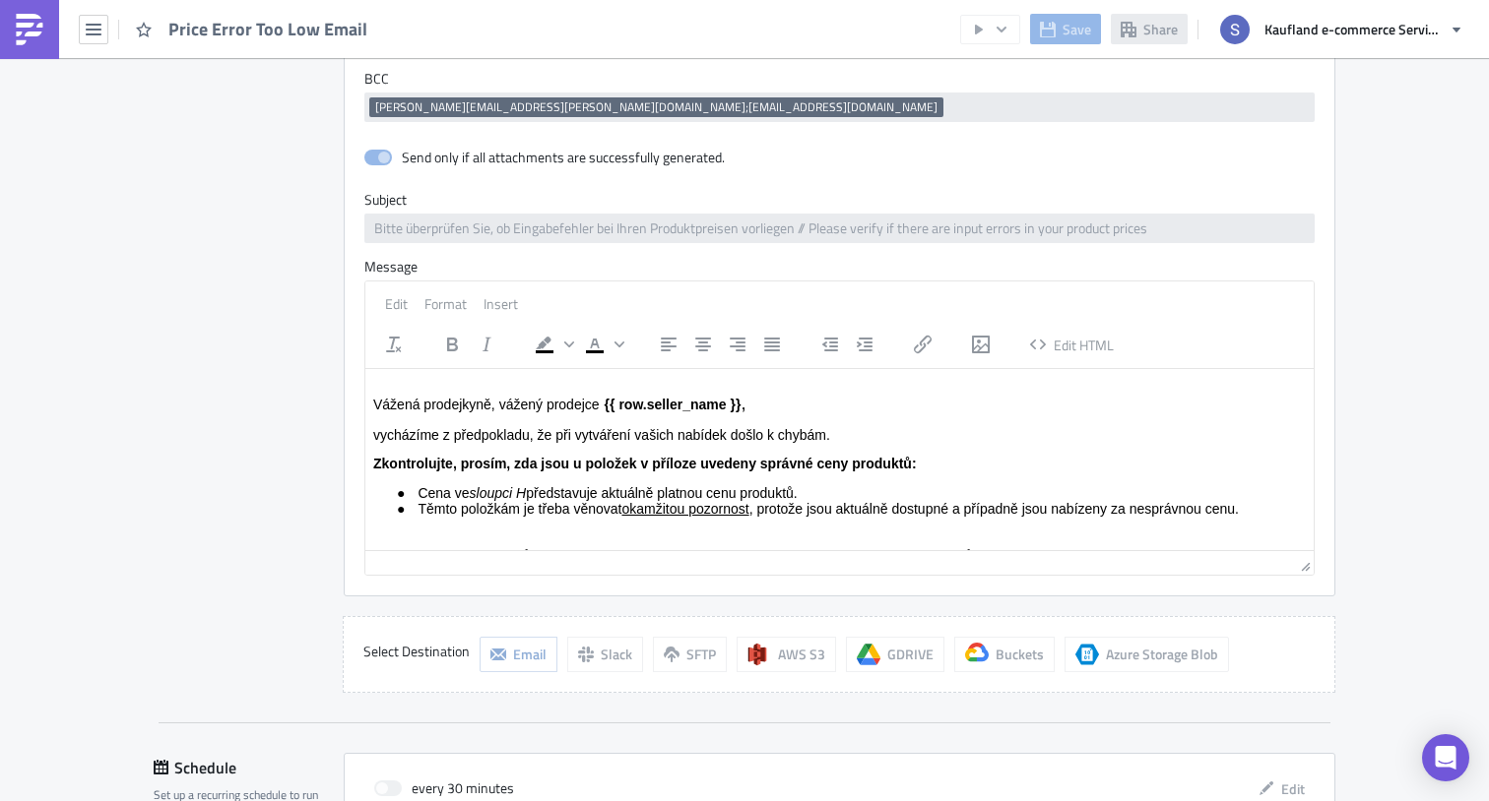
scroll to position [887, 0]
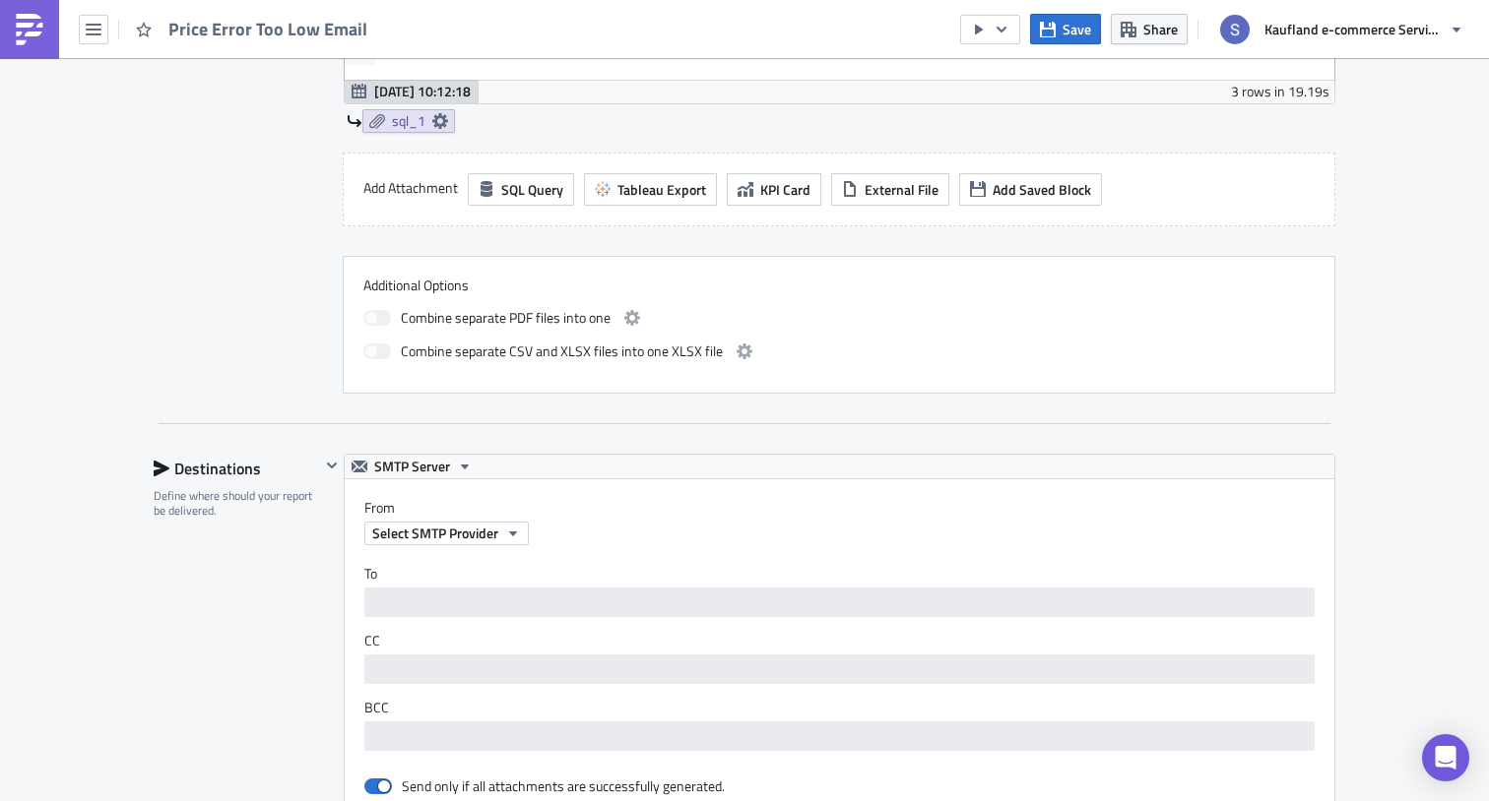
scroll to position [1716, 0]
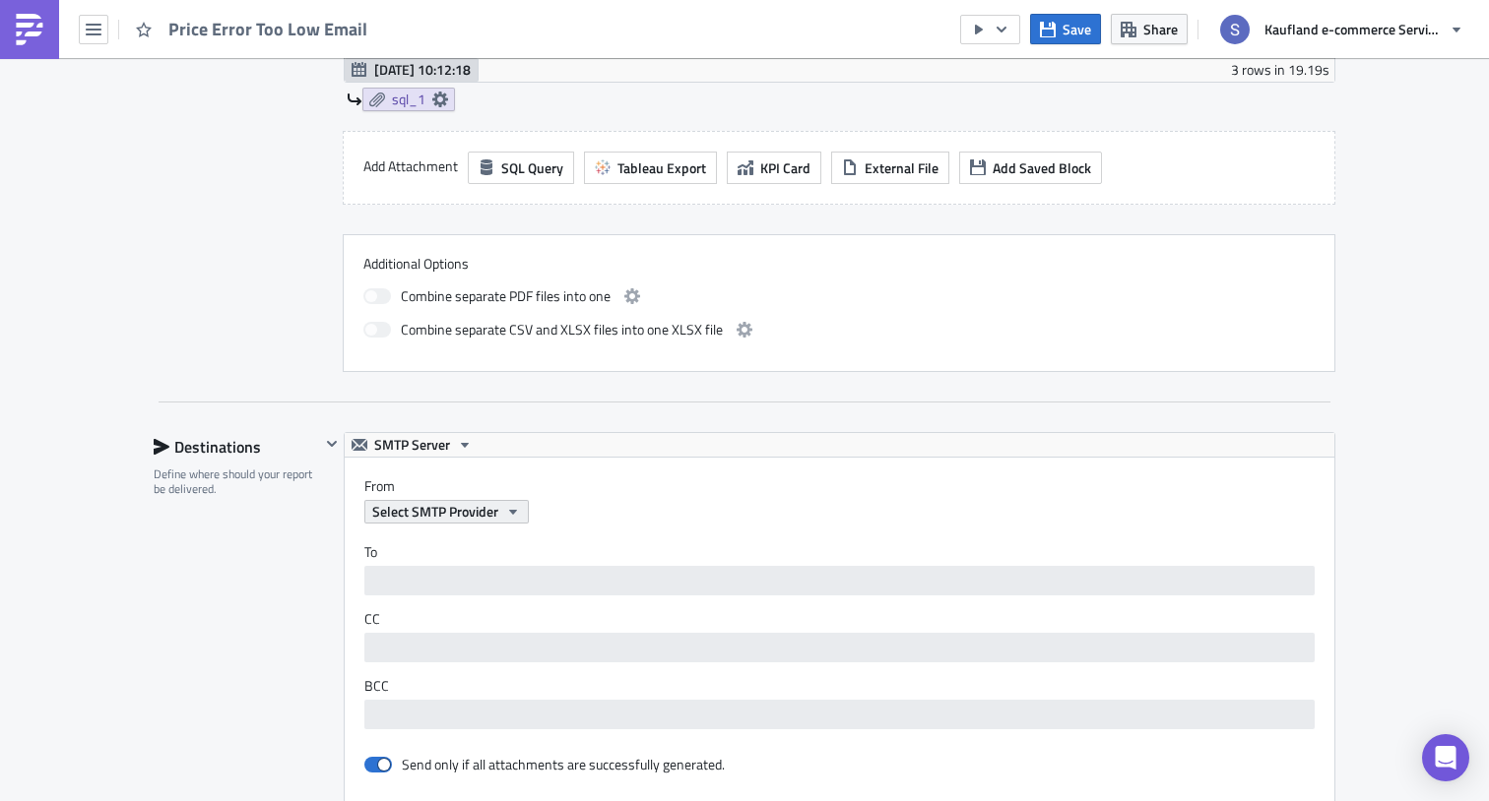
click at [476, 511] on span "Select SMTP Provider" at bounding box center [435, 511] width 126 height 21
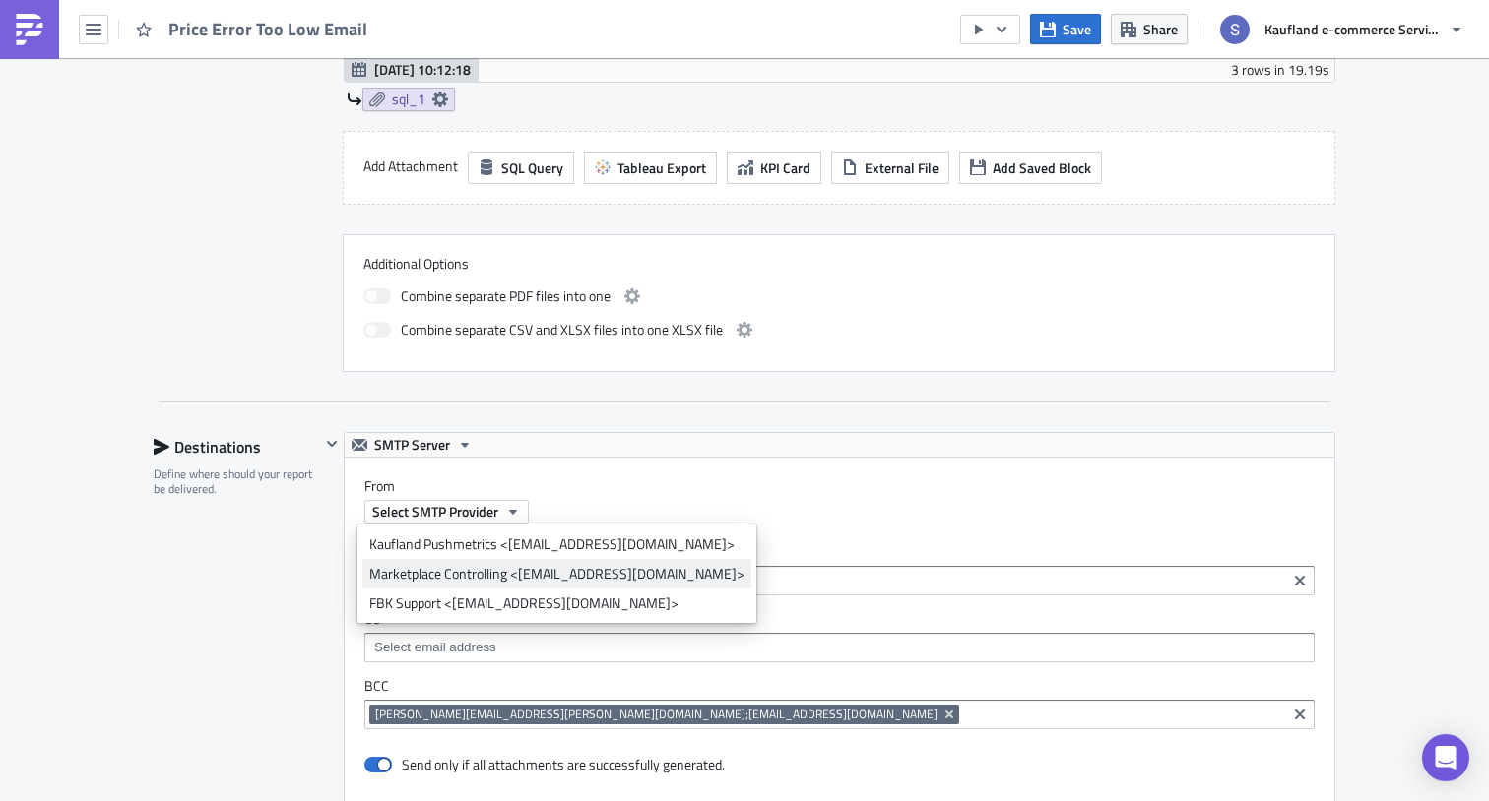
click at [495, 576] on div "Marketplace Controlling <[EMAIL_ADDRESS][DOMAIN_NAME]>" at bounding box center [556, 574] width 375 height 20
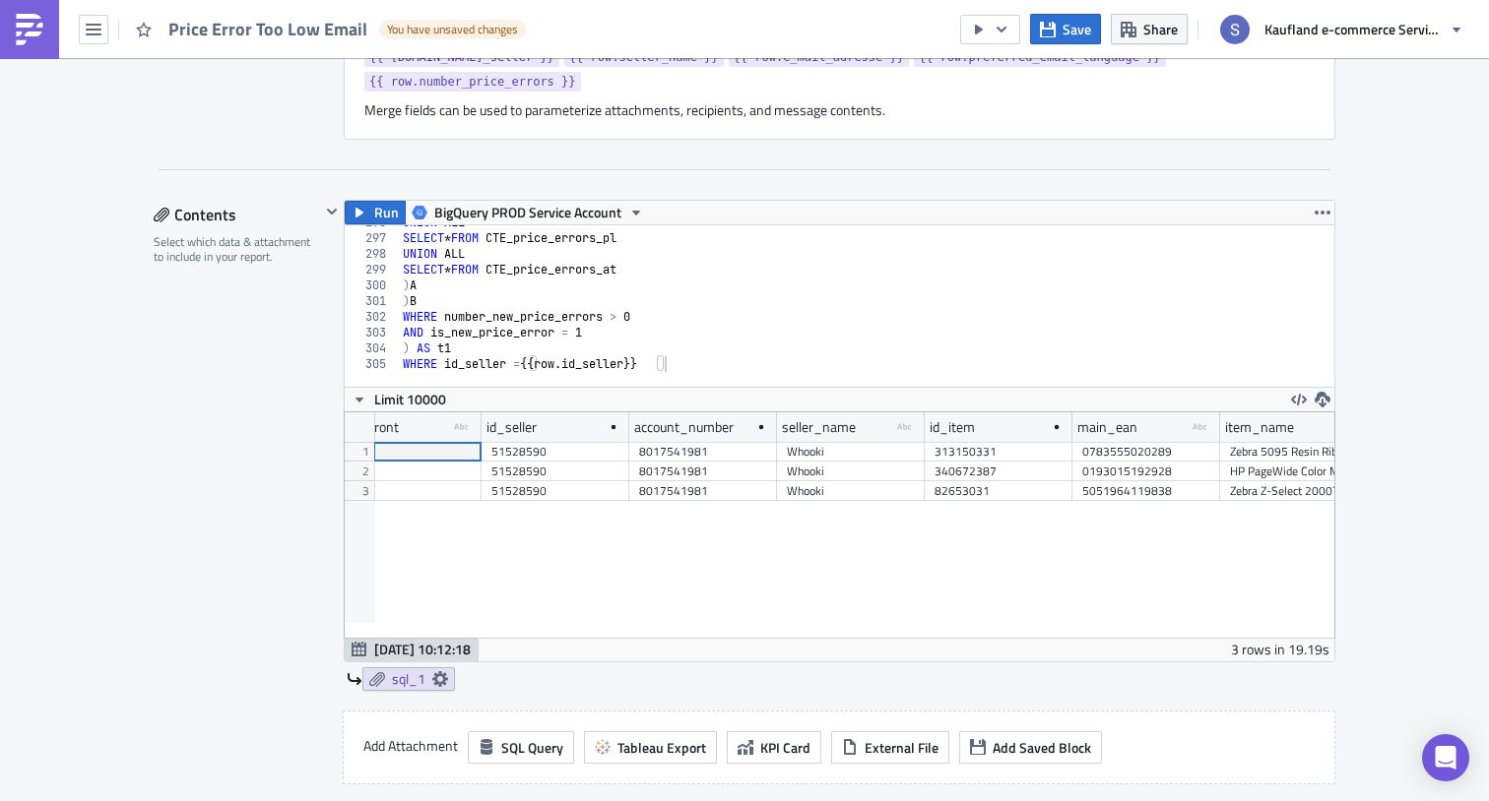
scroll to position [0, 0]
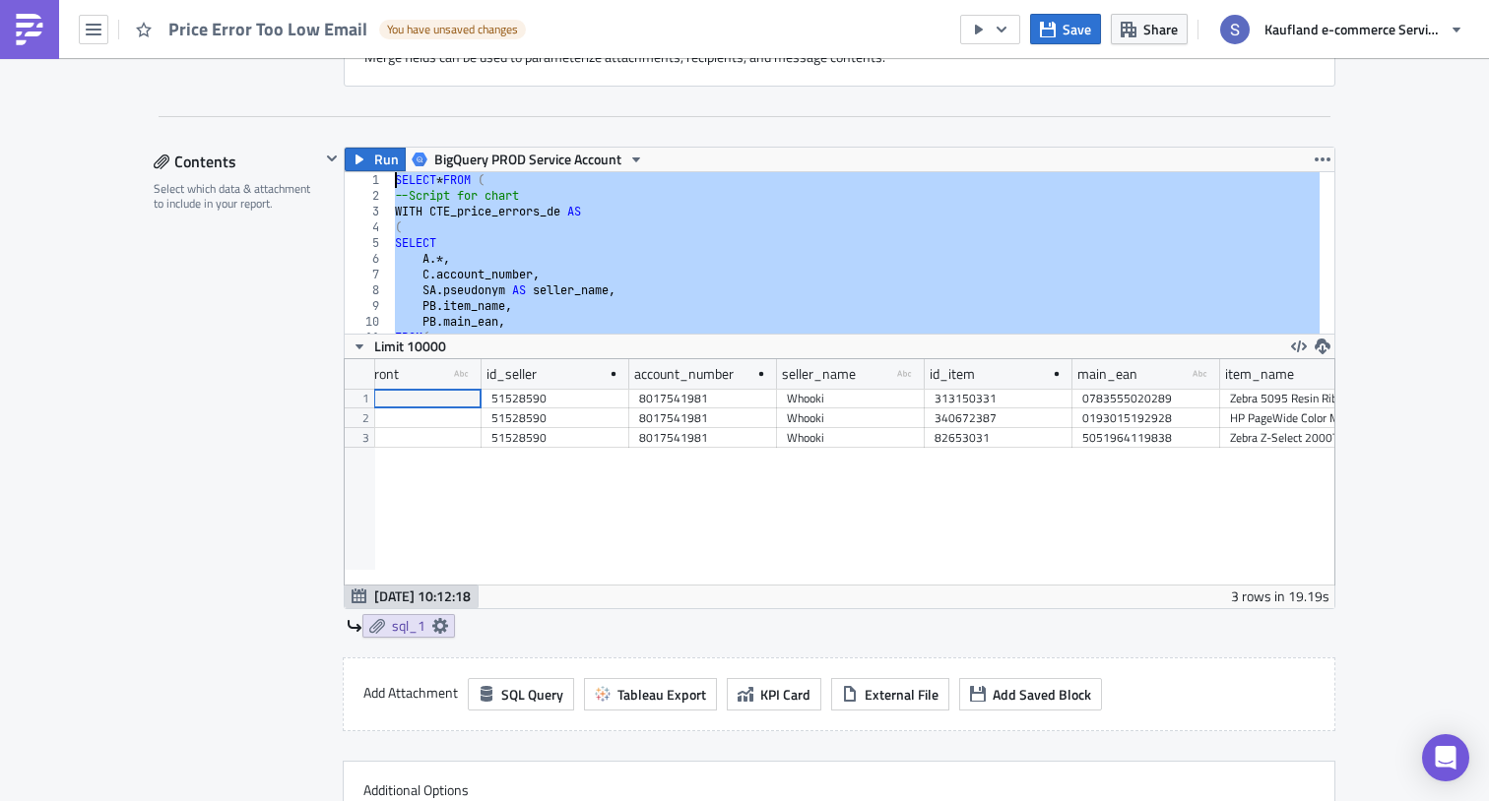
drag, startPoint x: 472, startPoint y: 296, endPoint x: 222, endPoint y: -24, distance: 406.1
click at [222, 0] on html "Price Error Too Low Email You have unsaved changes Save Share Kaufland e-commer…" at bounding box center [744, 402] width 1489 height 804
type textarea "SELECT * FROM ( --Script for chart"
paste textarea
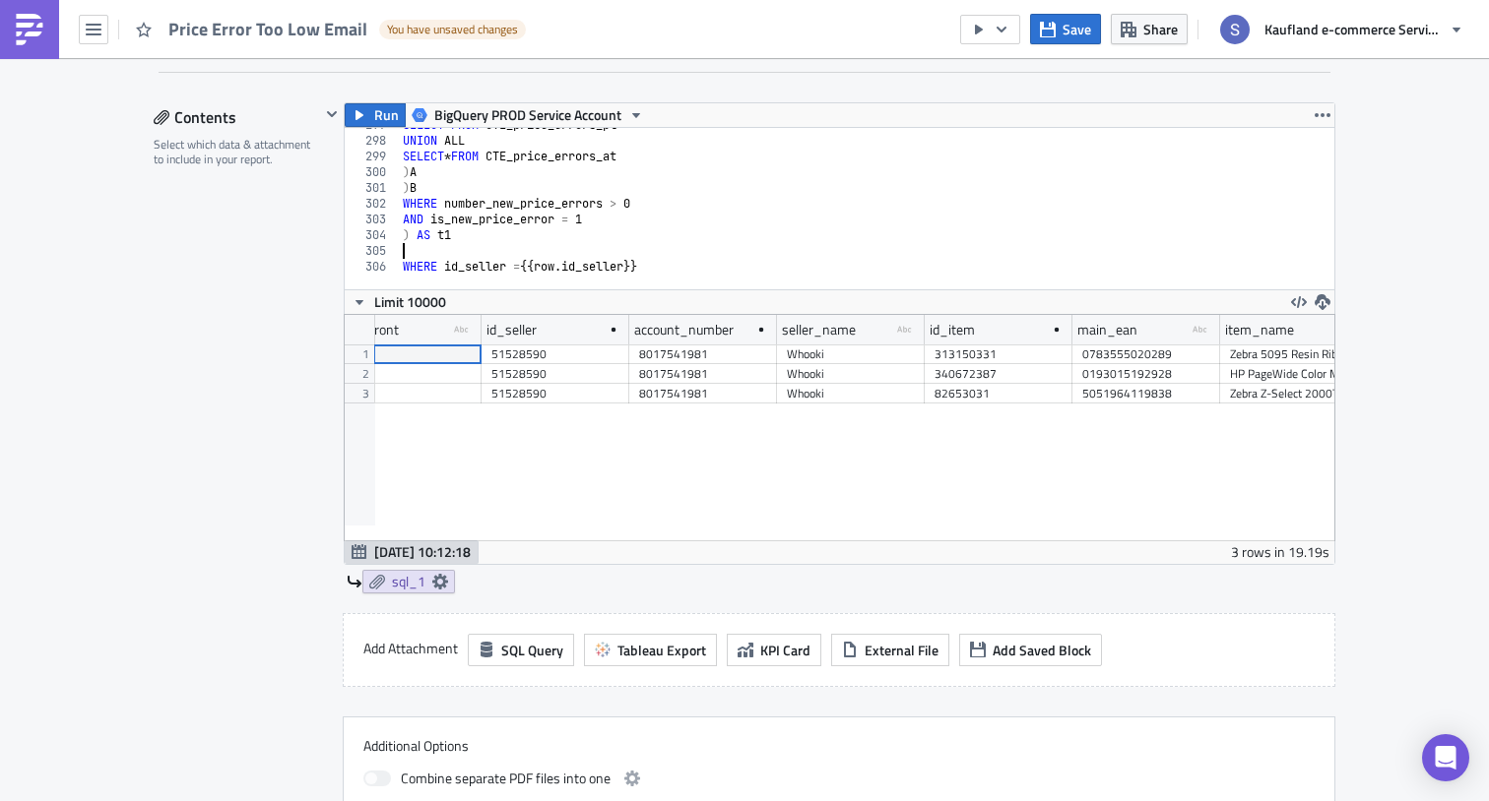
type textarea ") AS t1"
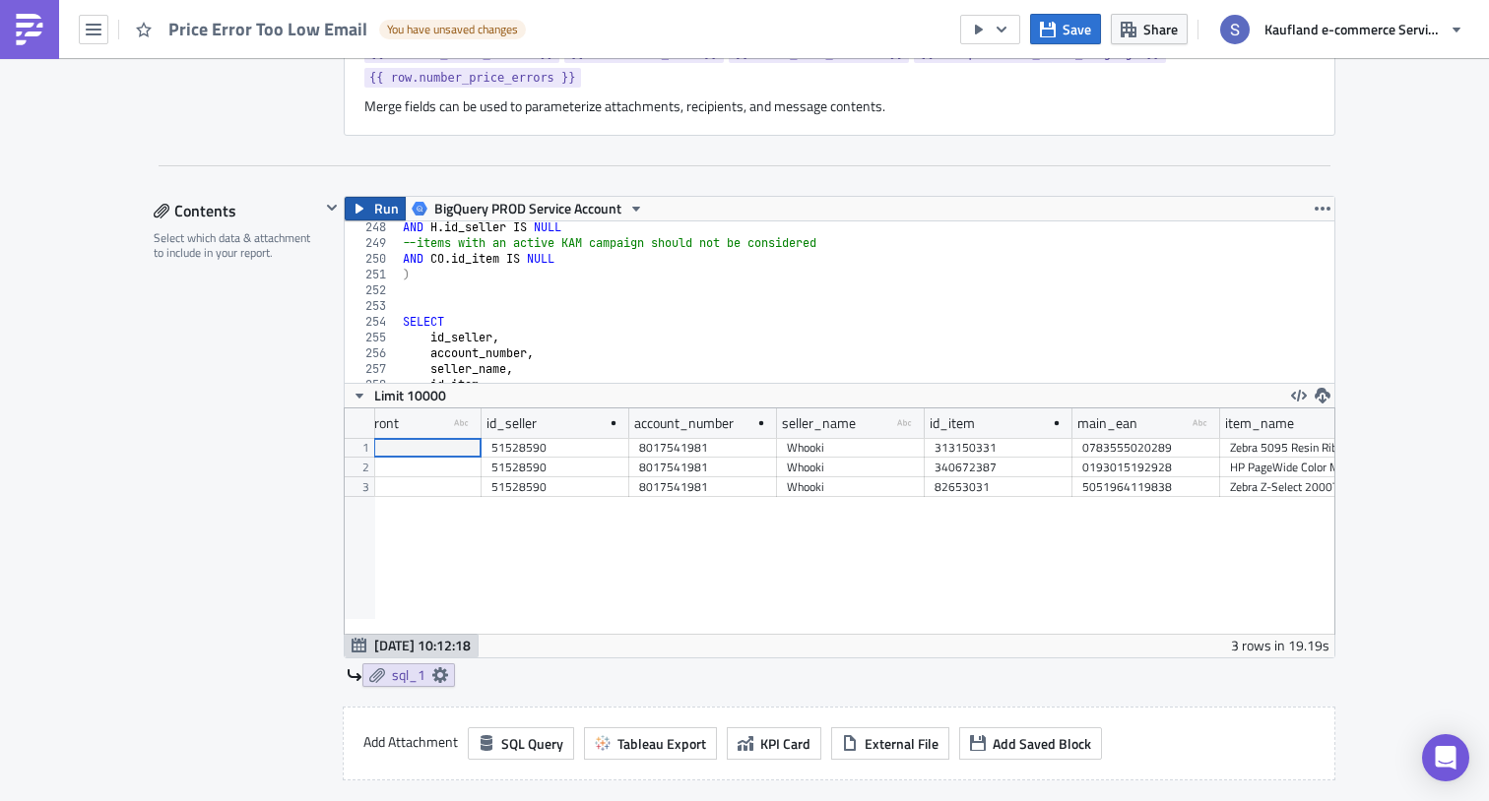
click at [374, 201] on span "Run" at bounding box center [386, 209] width 25 height 24
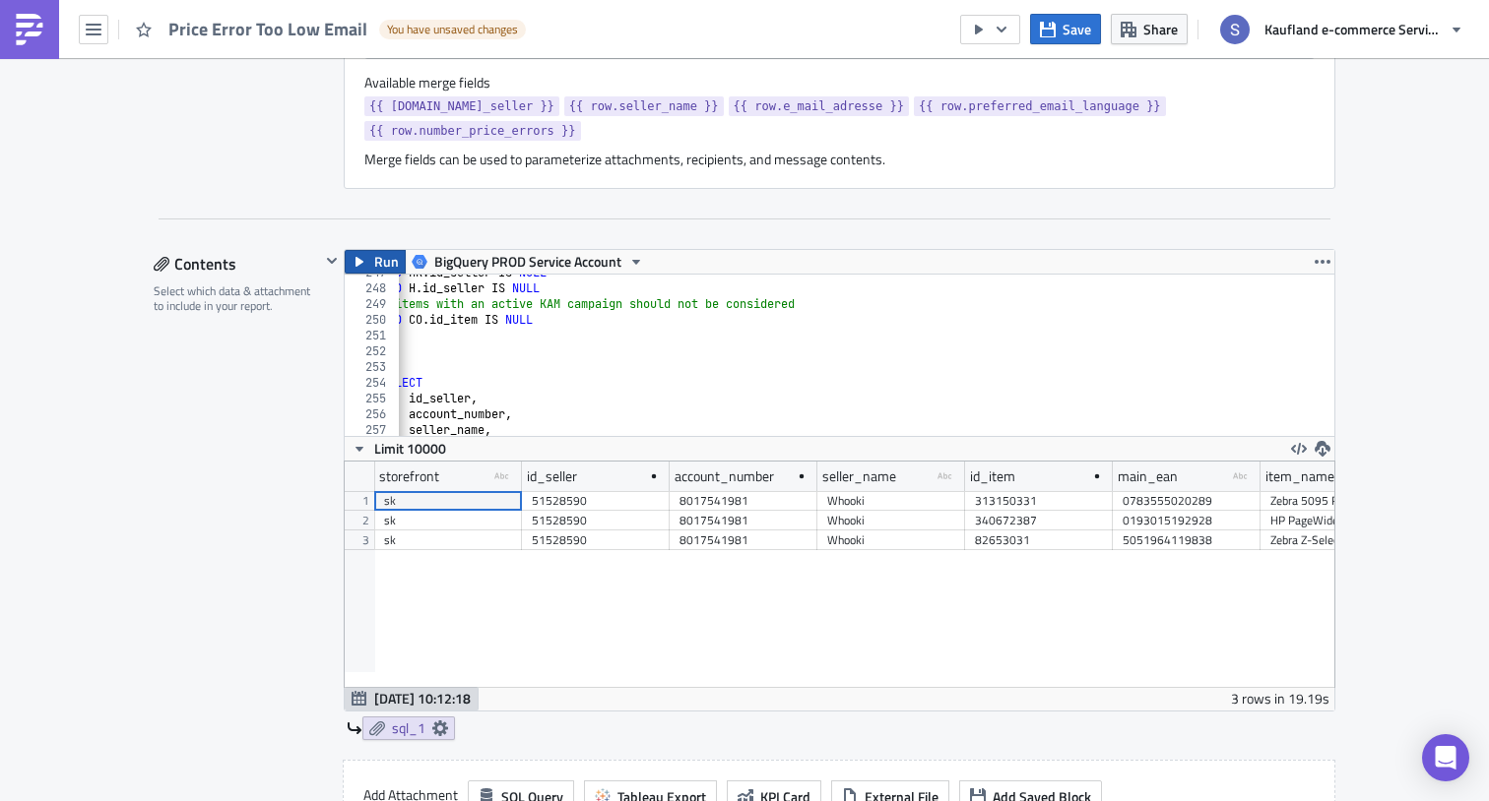
click at [374, 261] on span "Run" at bounding box center [386, 262] width 25 height 24
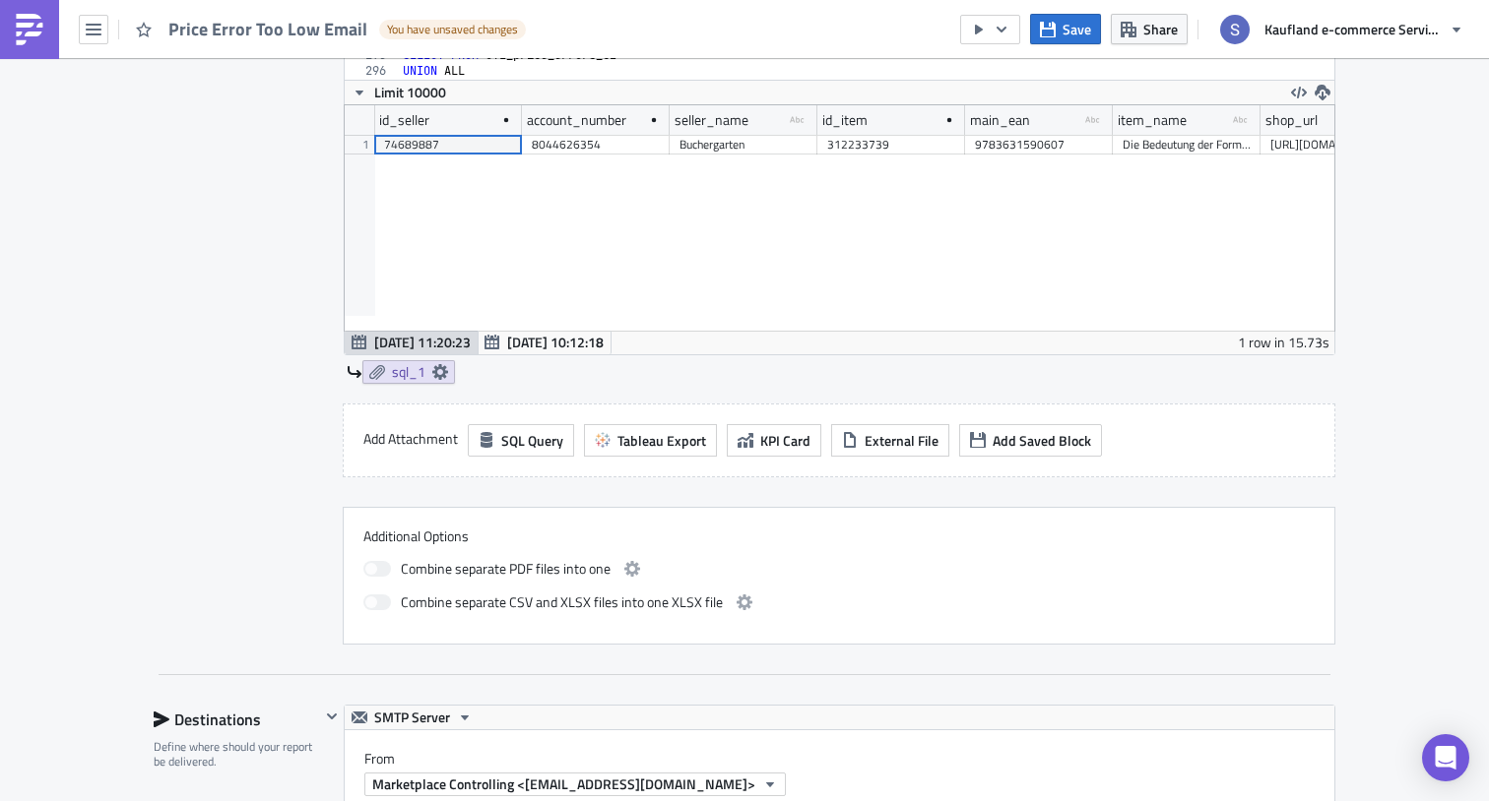
scroll to position [1438, 0]
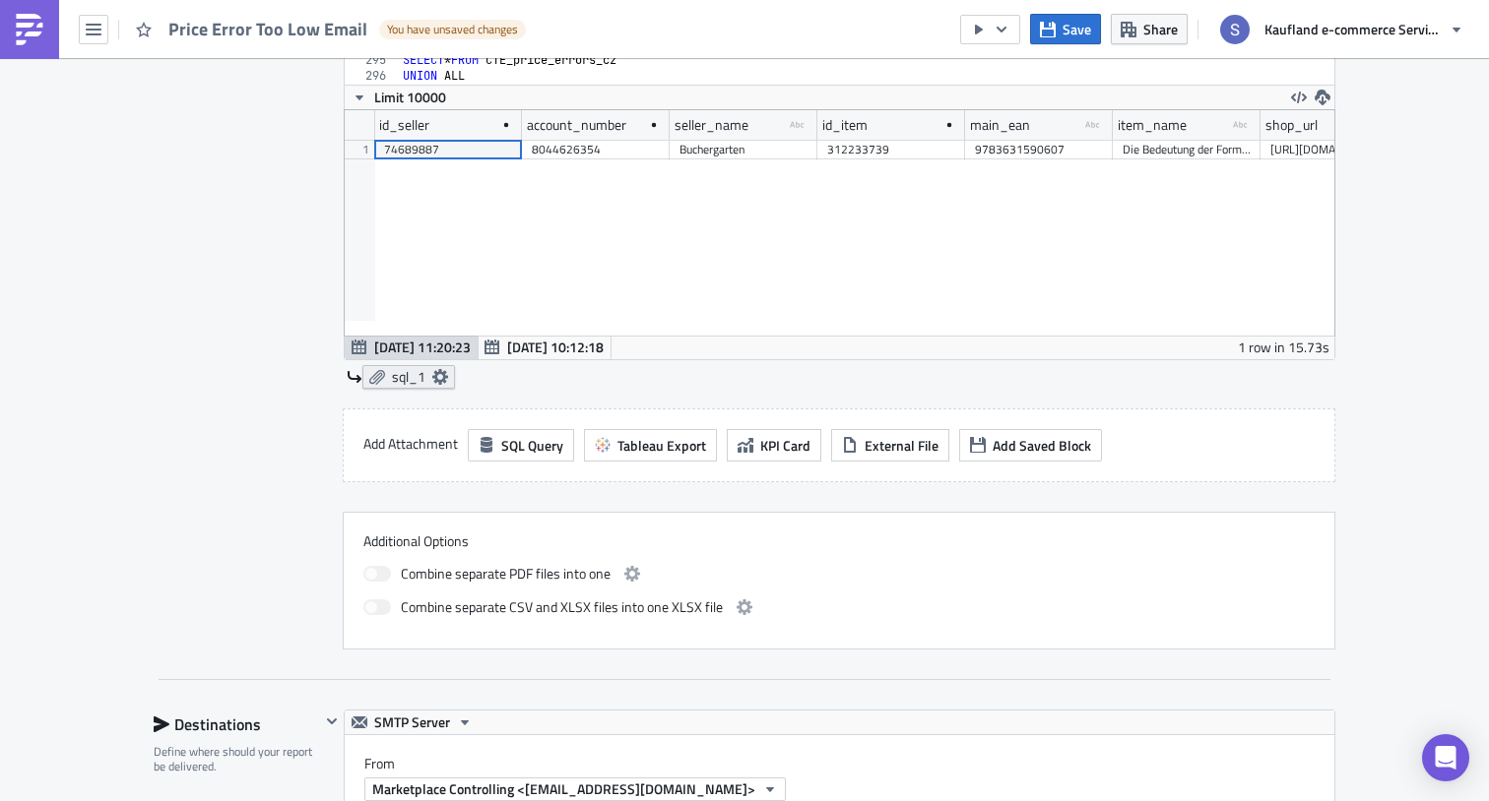
click at [432, 371] on icon at bounding box center [440, 377] width 16 height 16
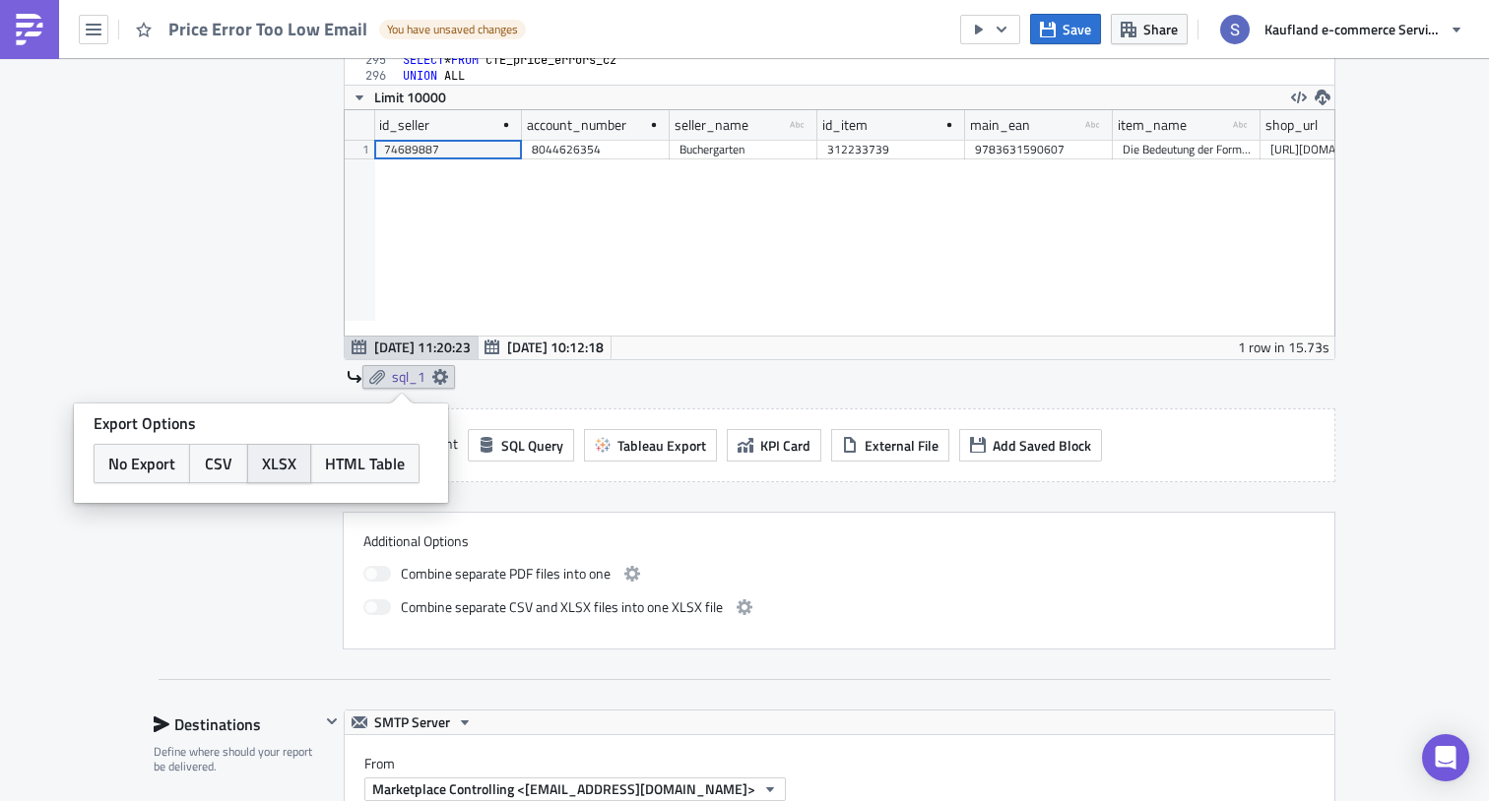
click at [269, 459] on span "XLSX" at bounding box center [279, 464] width 34 height 24
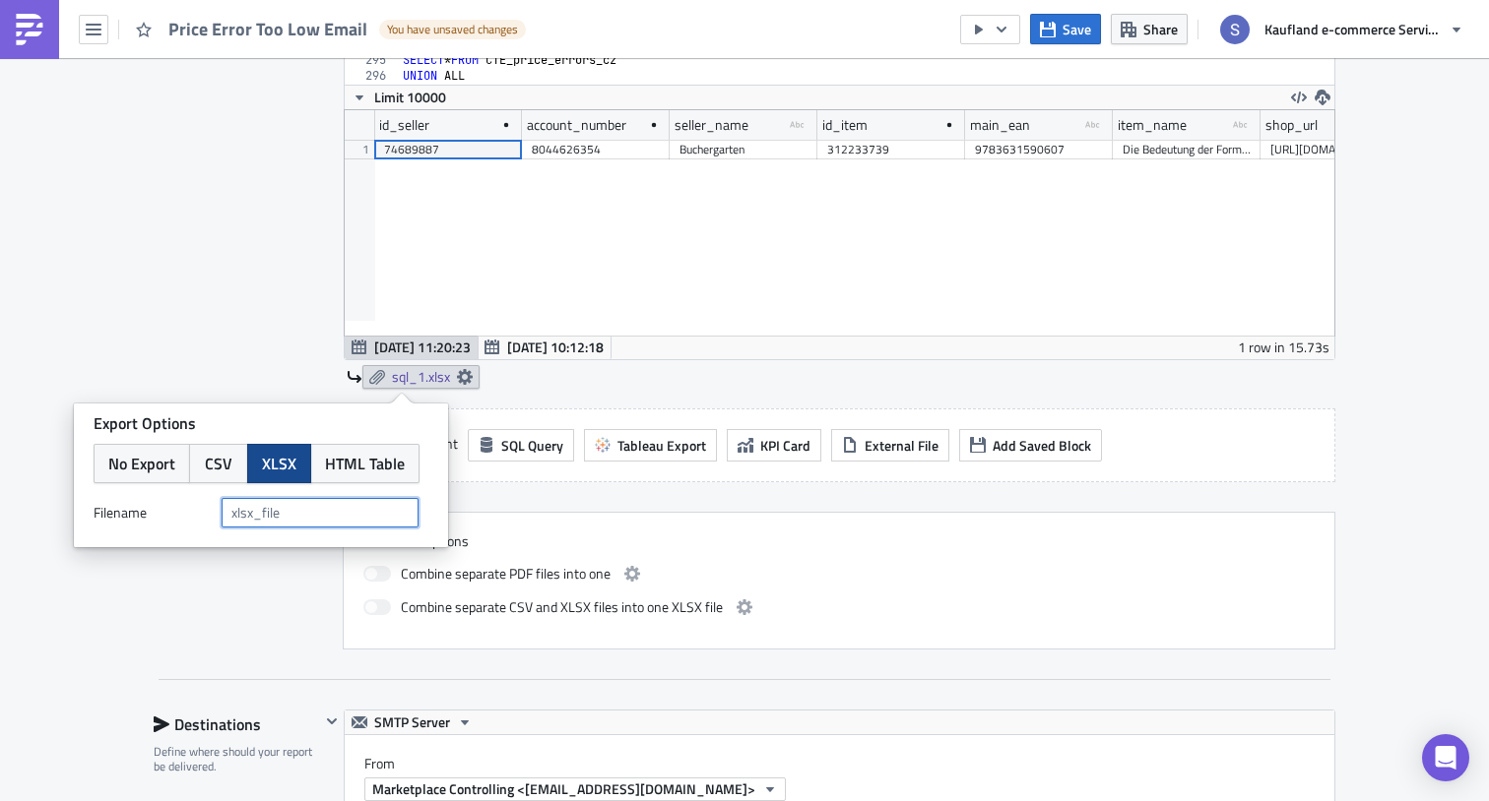
click at [268, 516] on input "text" at bounding box center [320, 513] width 197 height 30
type input "З"
click at [298, 512] on input "ЗЗкшсу" at bounding box center [320, 513] width 197 height 30
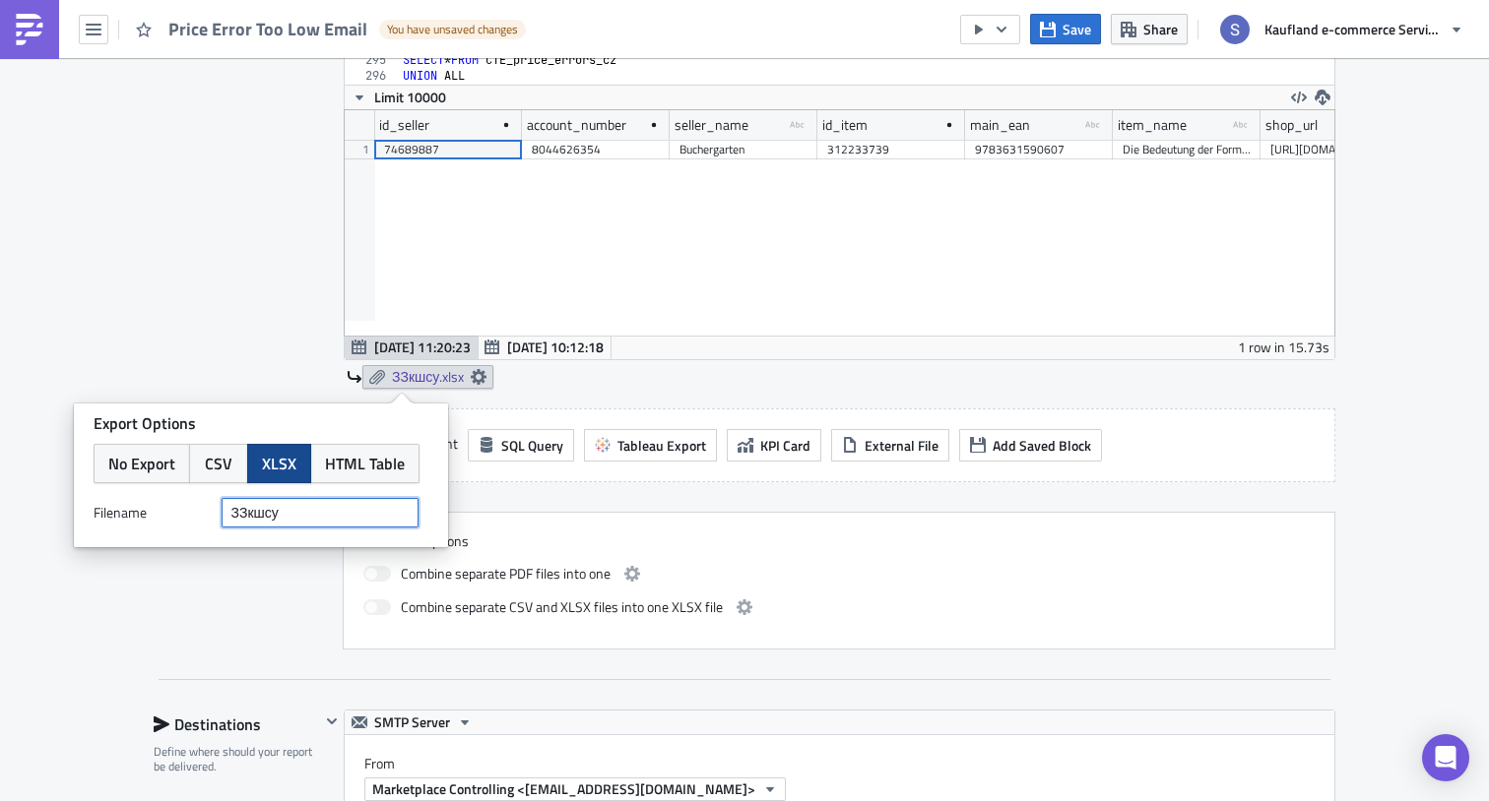
click at [298, 512] on input "ЗЗкшсу" at bounding box center [320, 513] width 197 height 30
type input "Price Error too low"
click at [260, 322] on div "Contents Select which data & attachment to include in your report." at bounding box center [237, 274] width 166 height 752
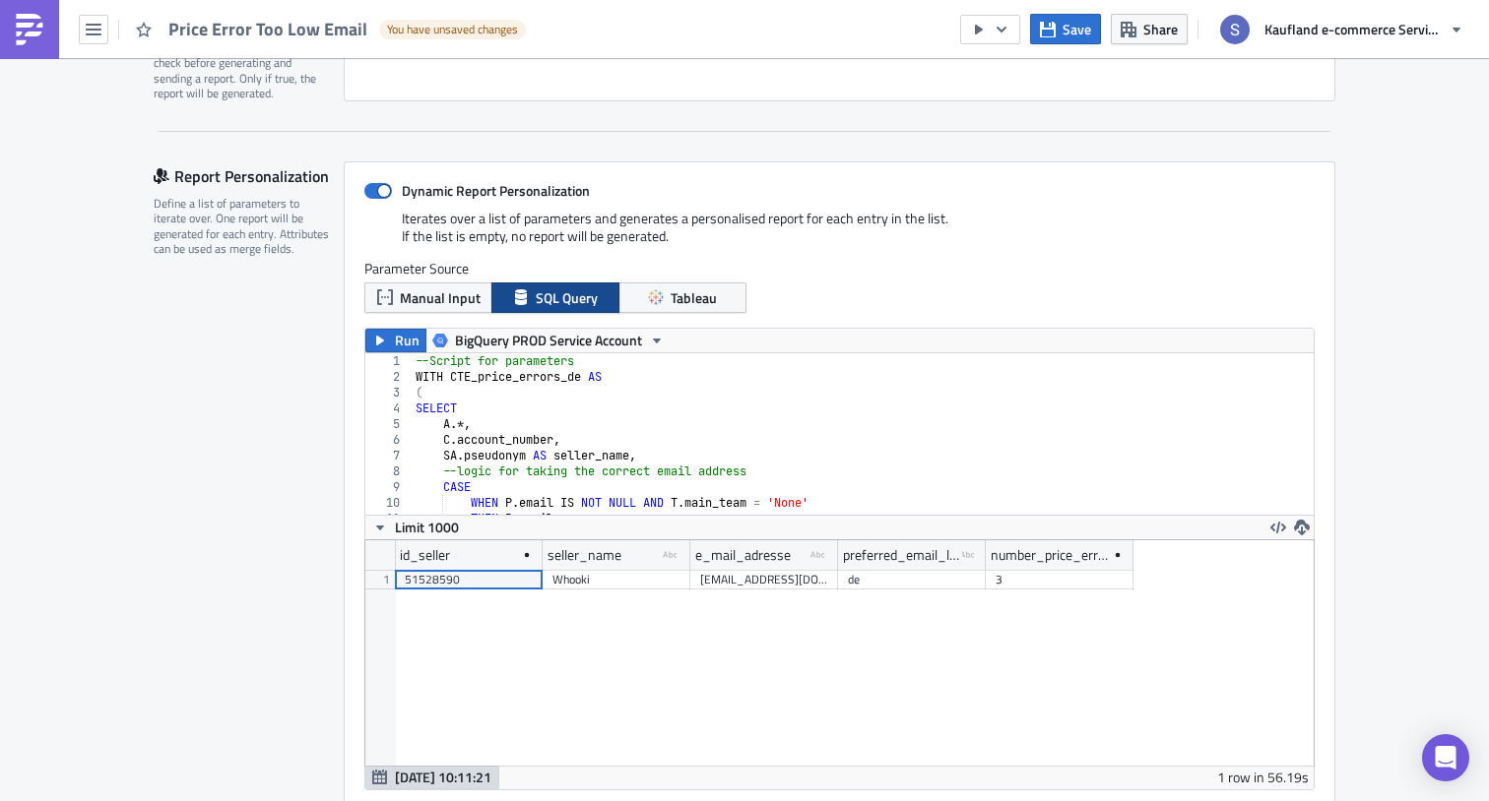
scroll to position [316, 0]
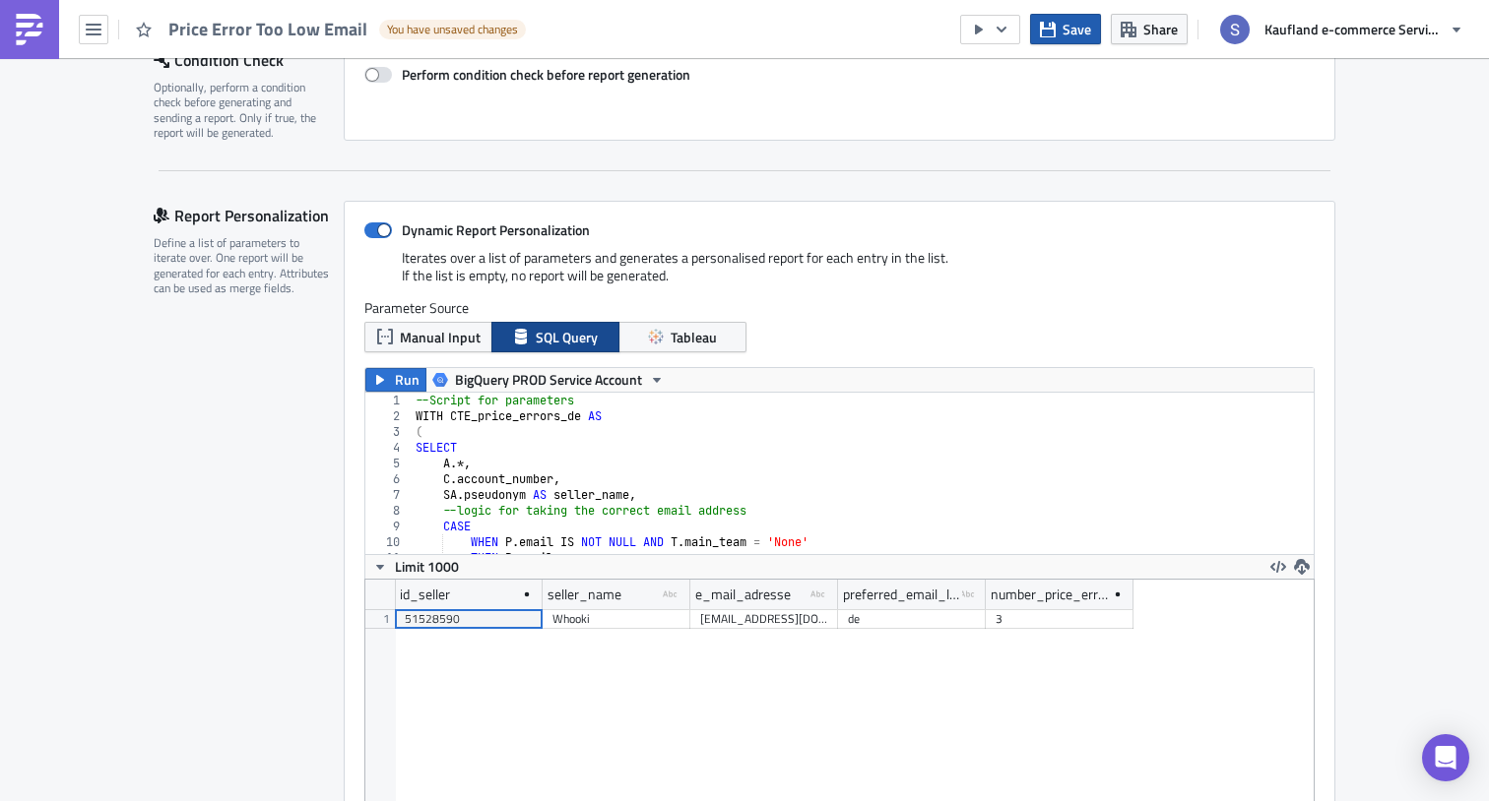
click at [1047, 24] on icon "button" at bounding box center [1048, 30] width 16 height 16
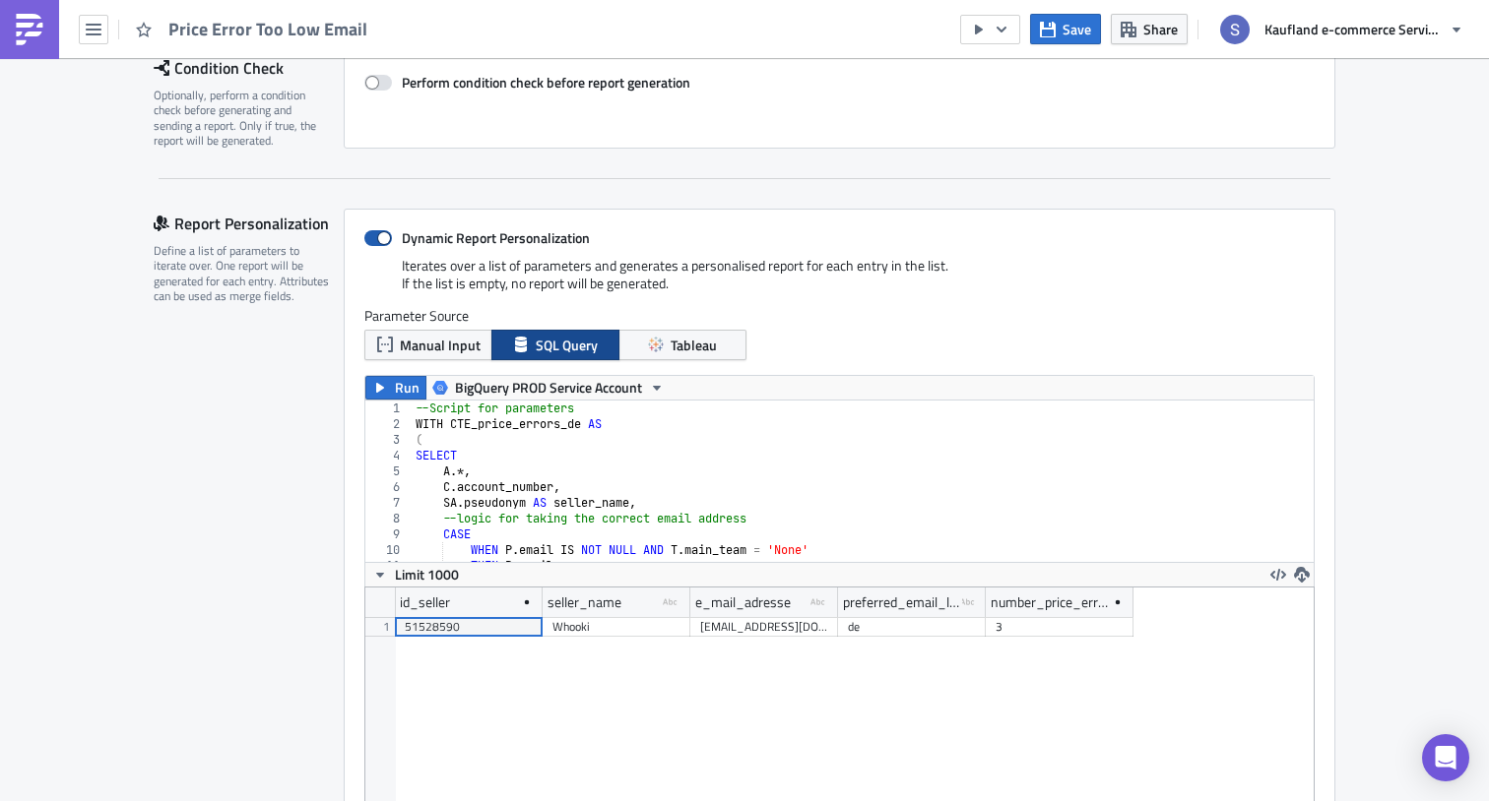
scroll to position [0, 0]
